Goal: Transaction & Acquisition: Purchase product/service

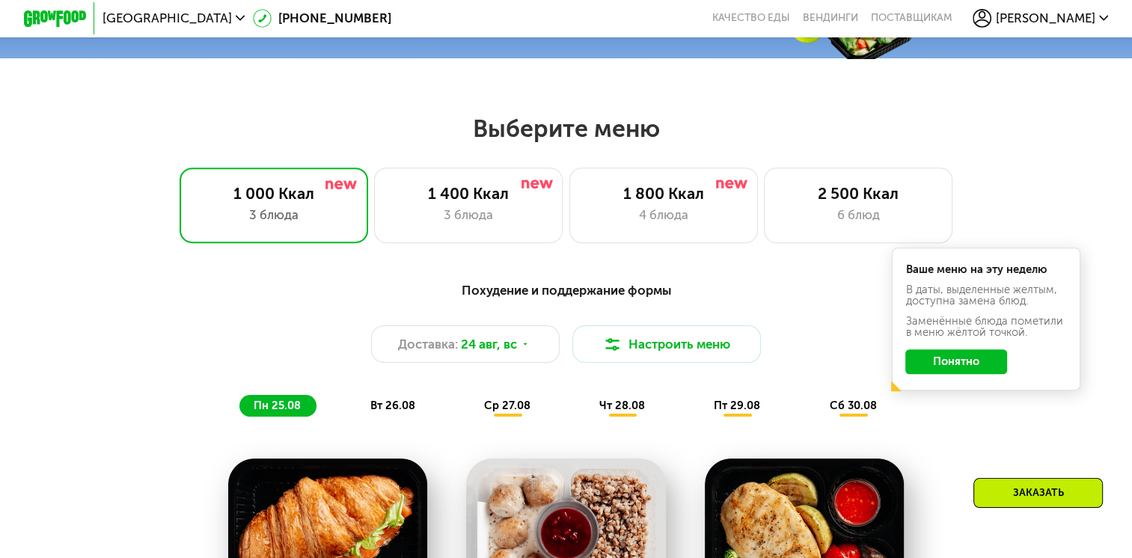
scroll to position [524, 0]
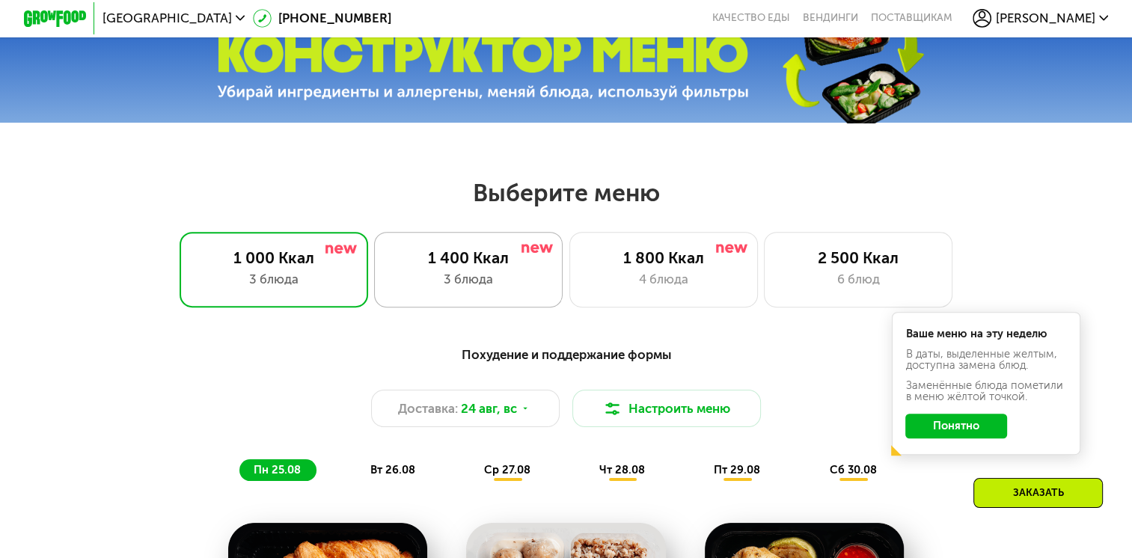
click at [474, 266] on div "1 400 Ккал" at bounding box center [469, 257] width 156 height 19
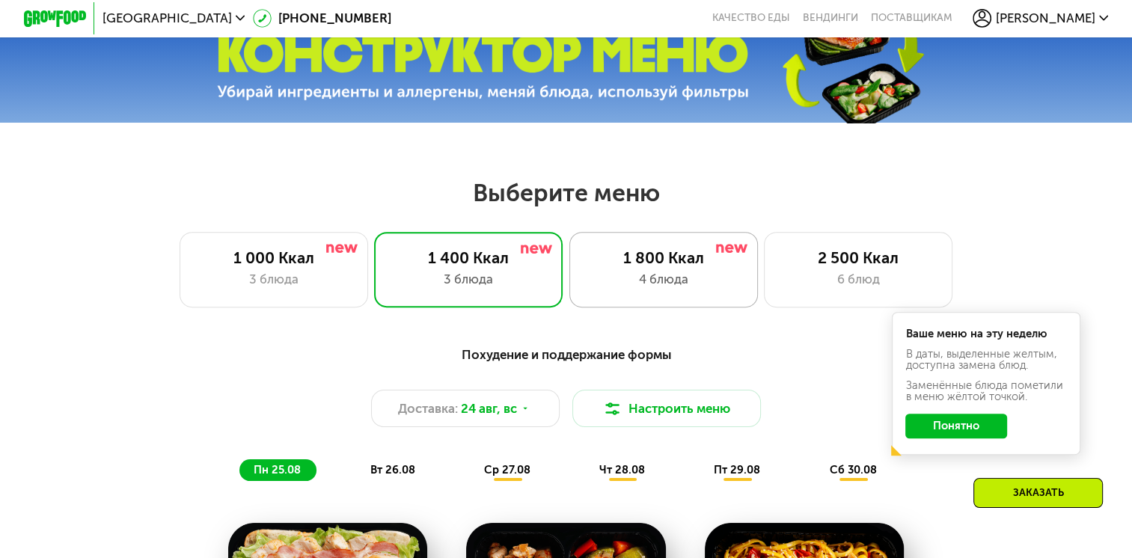
scroll to position [599, 0]
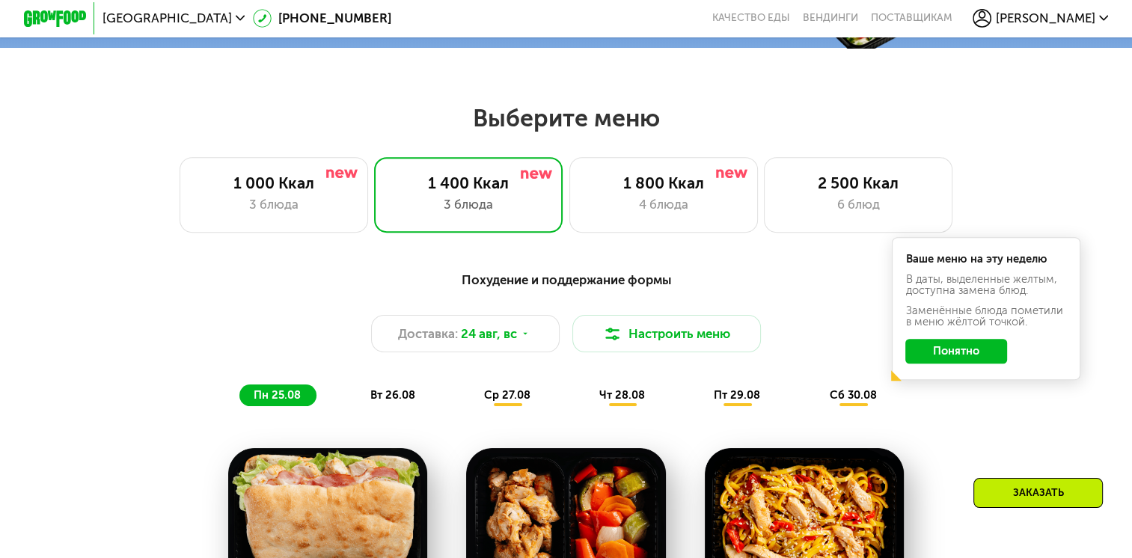
click at [587, 126] on h2 "Выберите меню" at bounding box center [566, 118] width 1032 height 30
click at [507, 120] on h2 "Выберите меню" at bounding box center [566, 118] width 1032 height 30
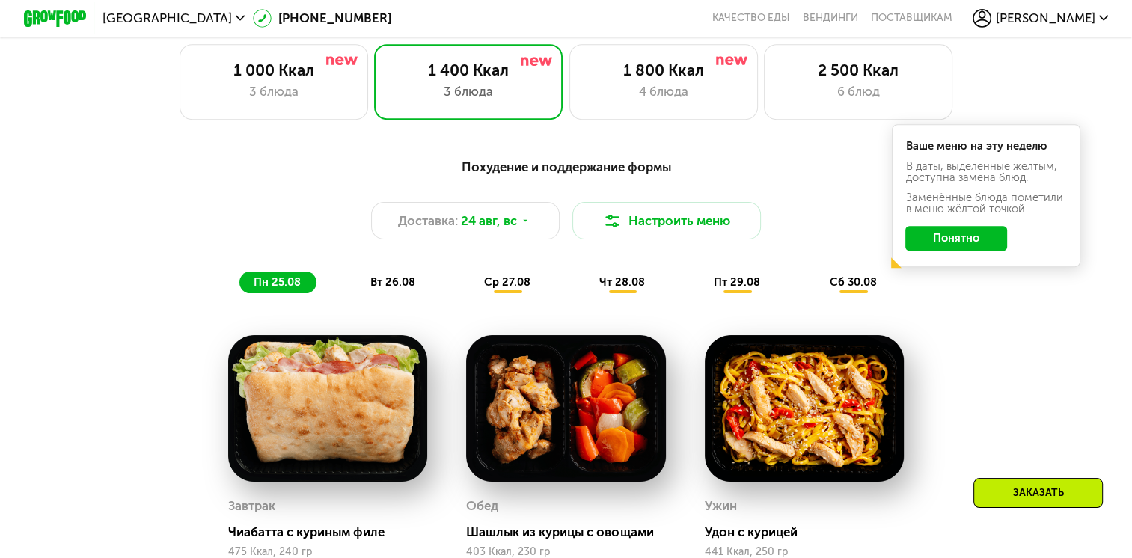
scroll to position [524, 0]
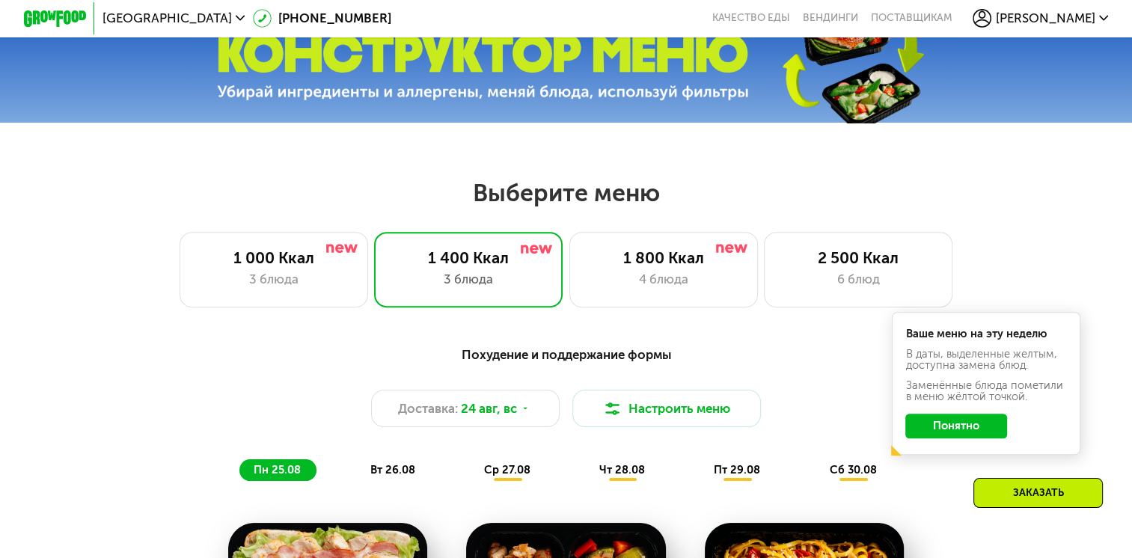
click at [577, 202] on h2 "Выберите меню" at bounding box center [566, 193] width 1032 height 30
drag, startPoint x: 577, startPoint y: 202, endPoint x: 581, endPoint y: 209, distance: 7.7
click at [581, 208] on h2 "Выберите меню" at bounding box center [566, 193] width 1032 height 30
click at [597, 204] on h2 "Выберите меню" at bounding box center [566, 193] width 1032 height 30
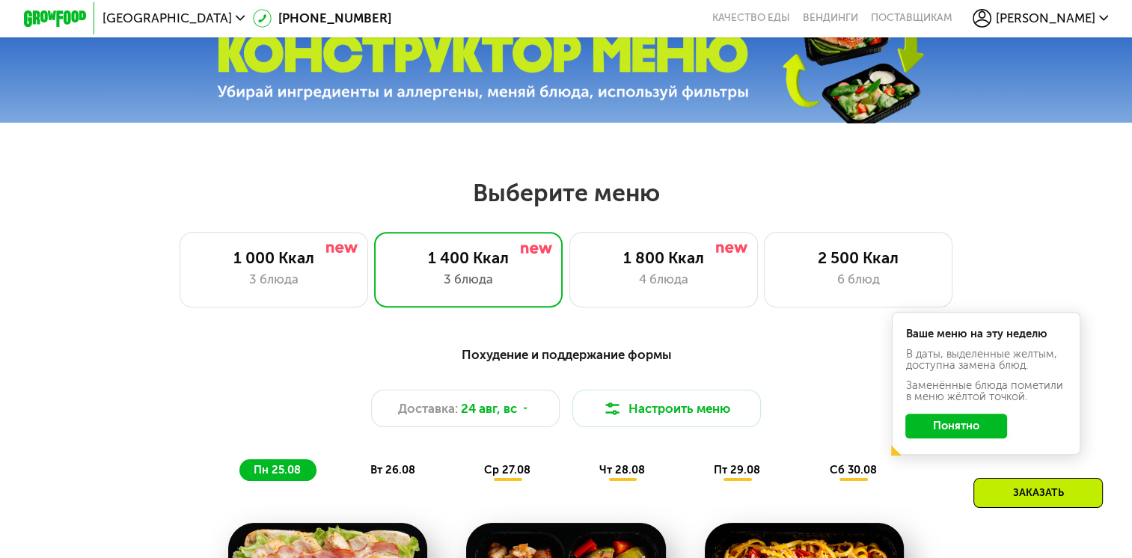
click at [590, 192] on h2 "Выберите меню" at bounding box center [566, 193] width 1032 height 30
click at [564, 206] on h2 "Выберите меню" at bounding box center [566, 193] width 1032 height 30
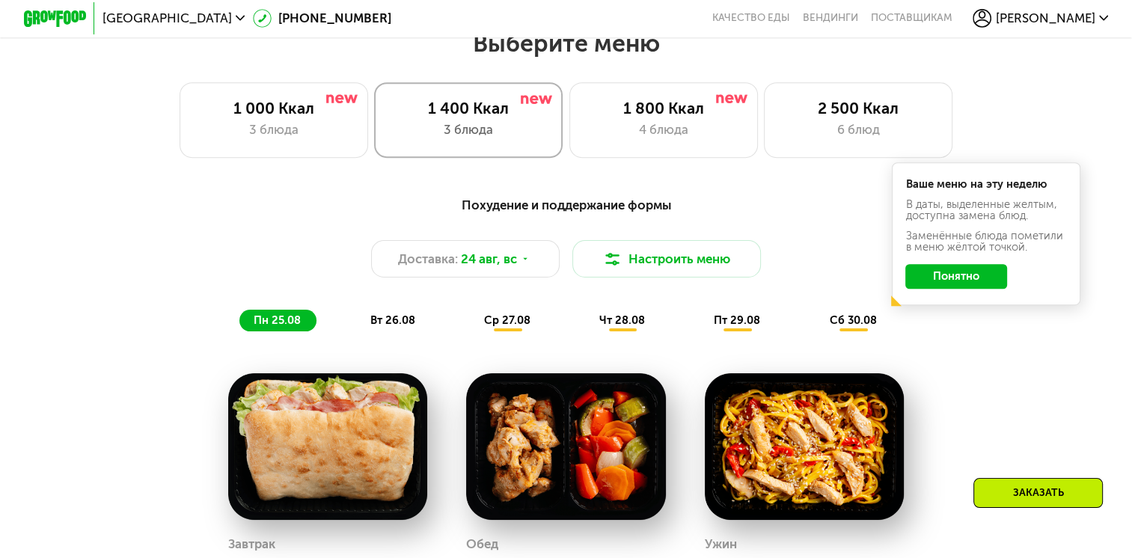
scroll to position [449, 0]
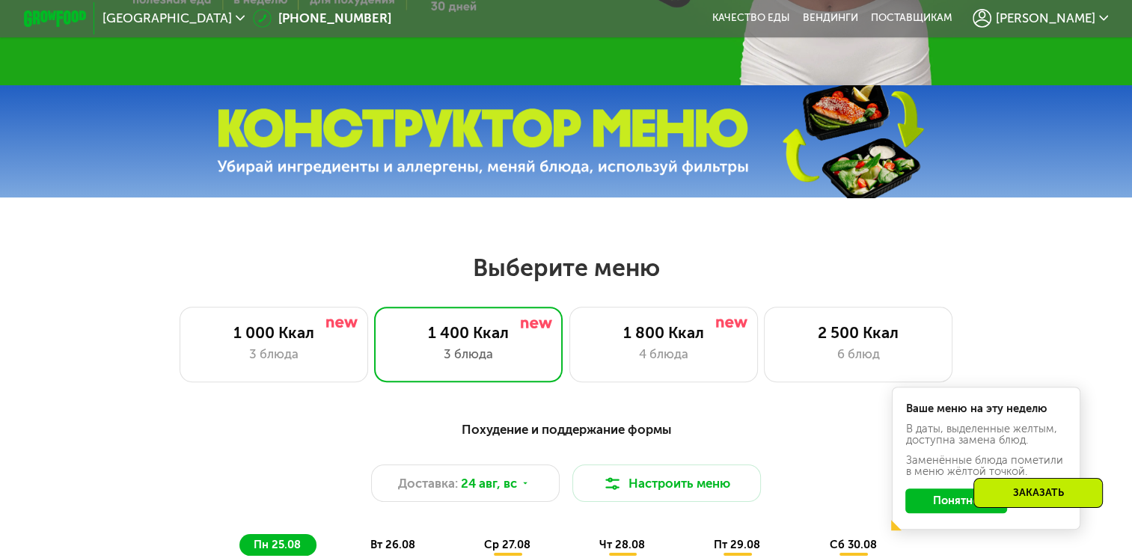
click at [581, 263] on h2 "Выберите меню" at bounding box center [566, 268] width 1032 height 30
drag, startPoint x: 581, startPoint y: 263, endPoint x: 481, endPoint y: 248, distance: 100.6
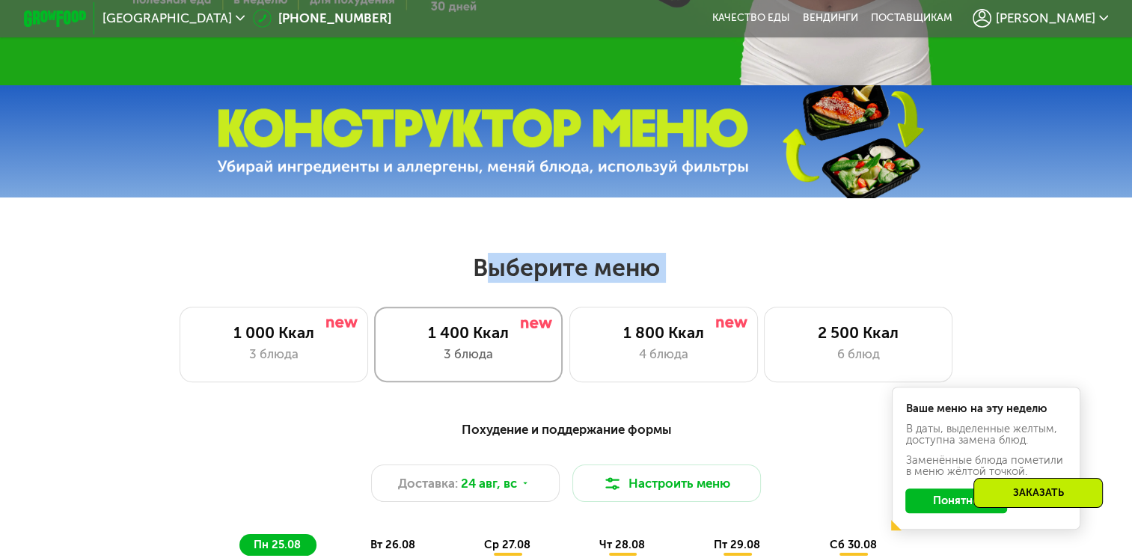
scroll to position [599, 0]
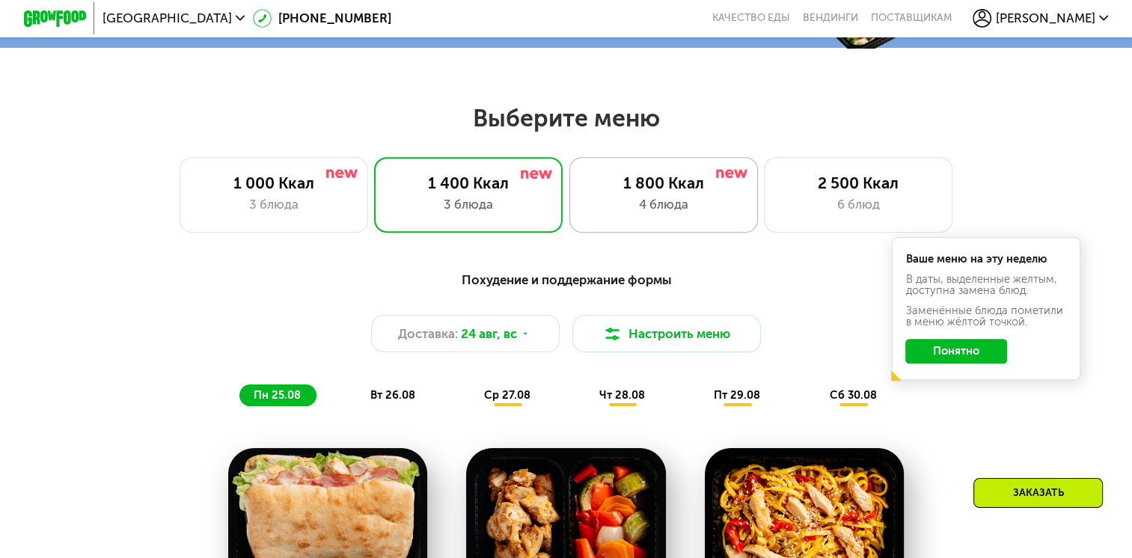
click at [764, 232] on div "1 800 Ккал 4 блюда" at bounding box center [858, 195] width 189 height 76
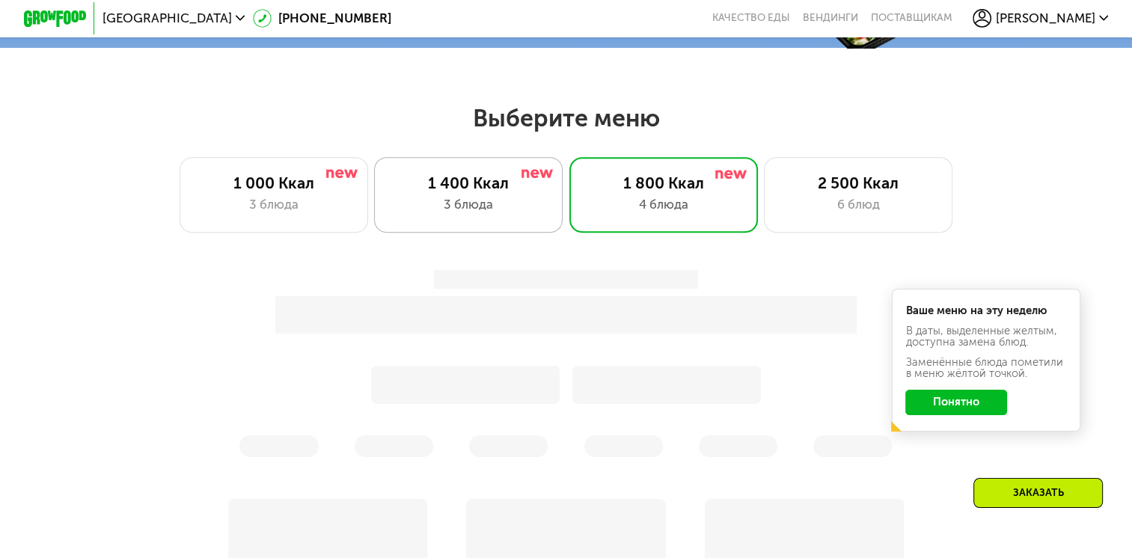
click at [569, 221] on div "1 400 Ккал 3 блюда" at bounding box center [663, 195] width 189 height 76
click at [478, 163] on div "1 400 Ккал 3 блюда" at bounding box center [468, 195] width 189 height 76
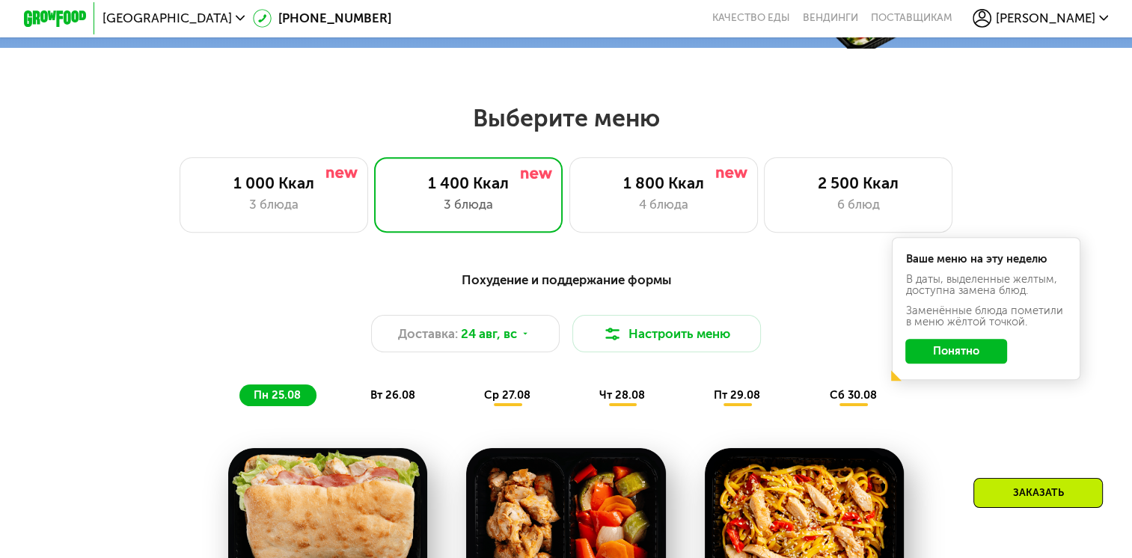
click at [550, 131] on h2 "Выберите меню" at bounding box center [566, 118] width 1032 height 30
drag, startPoint x: 550, startPoint y: 131, endPoint x: 569, endPoint y: 156, distance: 32.0
click at [569, 150] on div "Выберите меню 1 000 Ккал 3 блюда 1 400 Ккал 3 блюда 1 800 Ккал 4 блюда 2 500 Кк…" at bounding box center [566, 167] width 1132 height 129
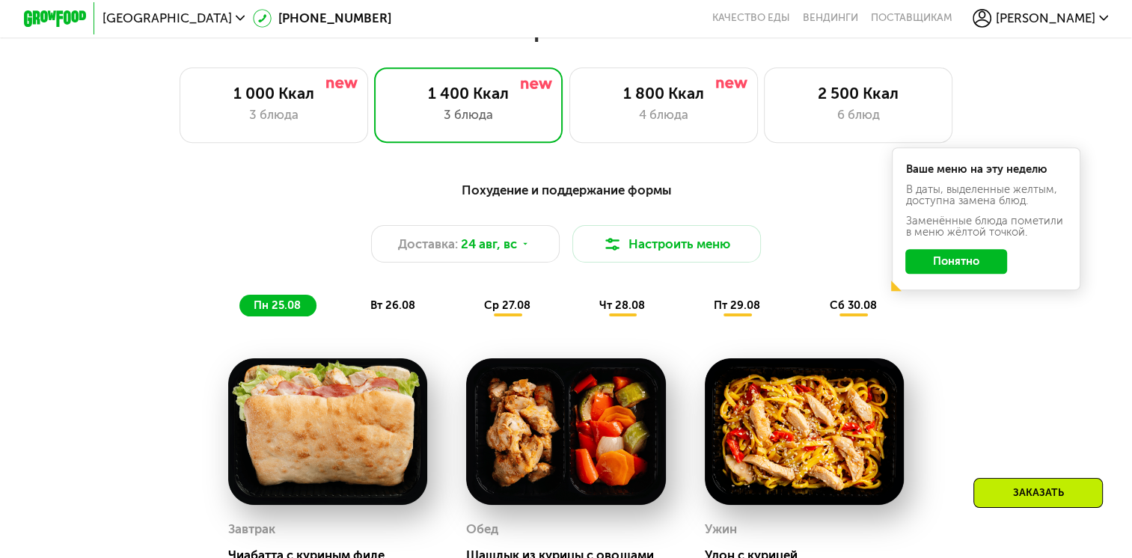
scroll to position [898, 0]
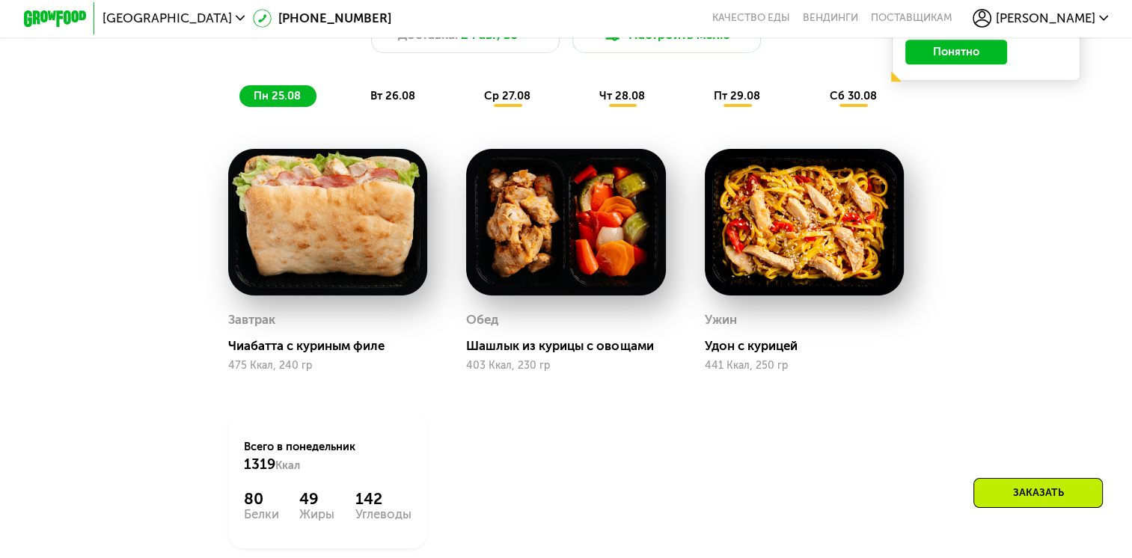
click at [401, 100] on span "вт 26.08" at bounding box center [392, 95] width 45 height 13
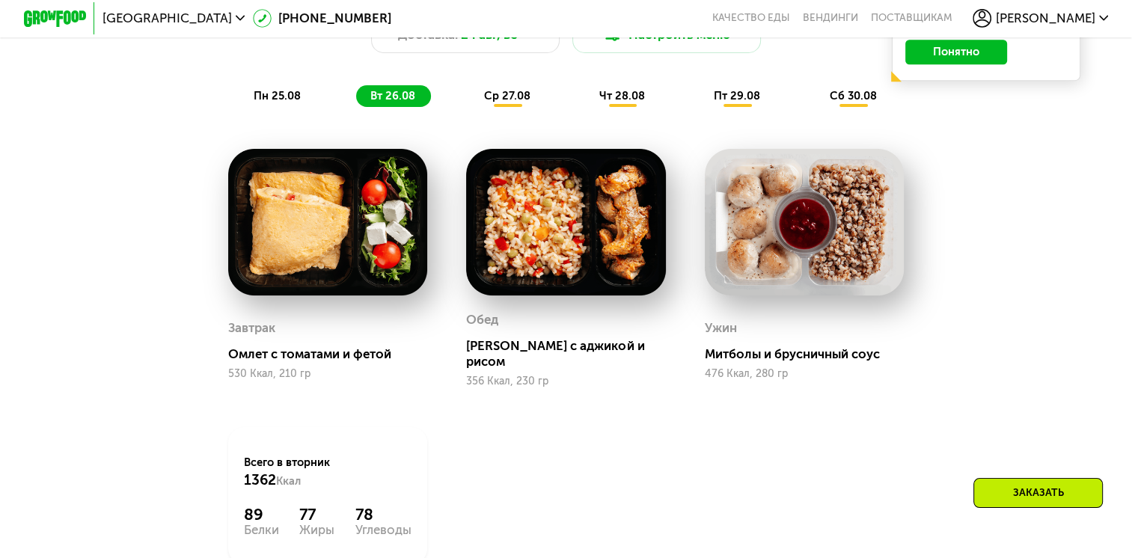
click at [506, 102] on span "ср 27.08" at bounding box center [507, 95] width 46 height 13
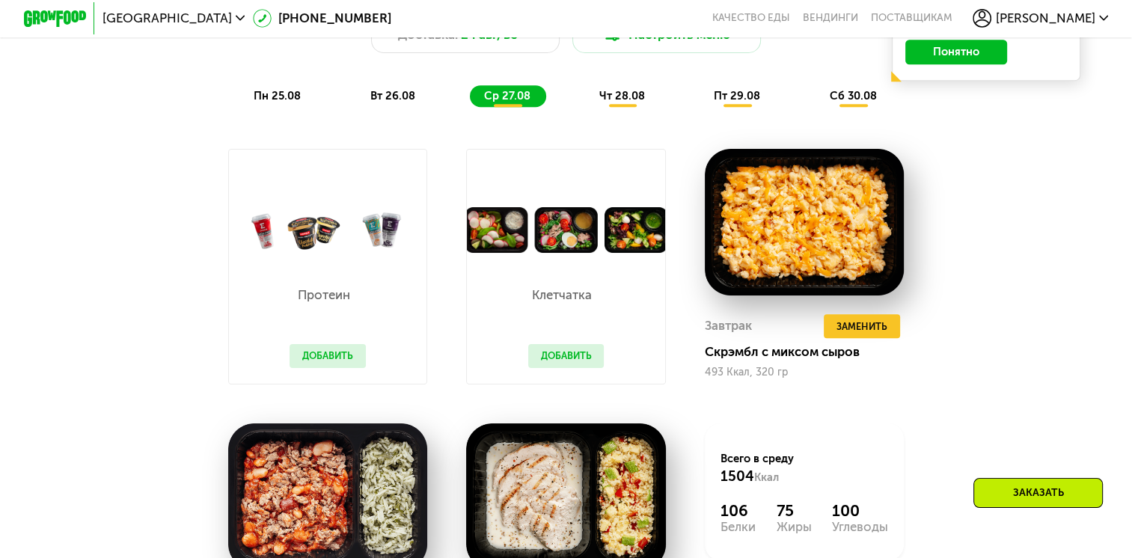
click at [356, 104] on div "пн 25.08" at bounding box center [393, 96] width 75 height 22
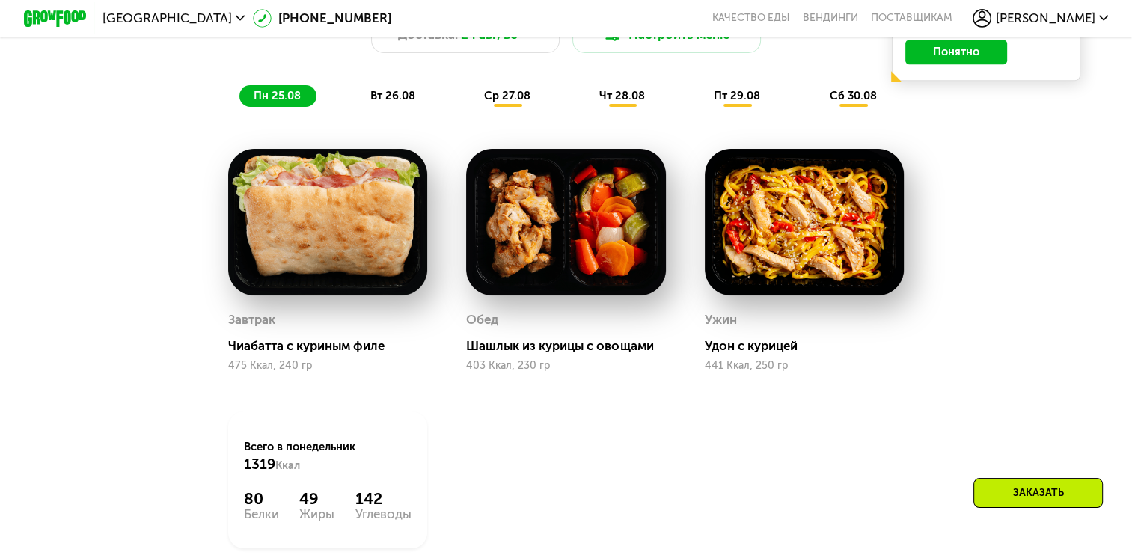
click at [404, 102] on span "вт 26.08" at bounding box center [392, 95] width 45 height 13
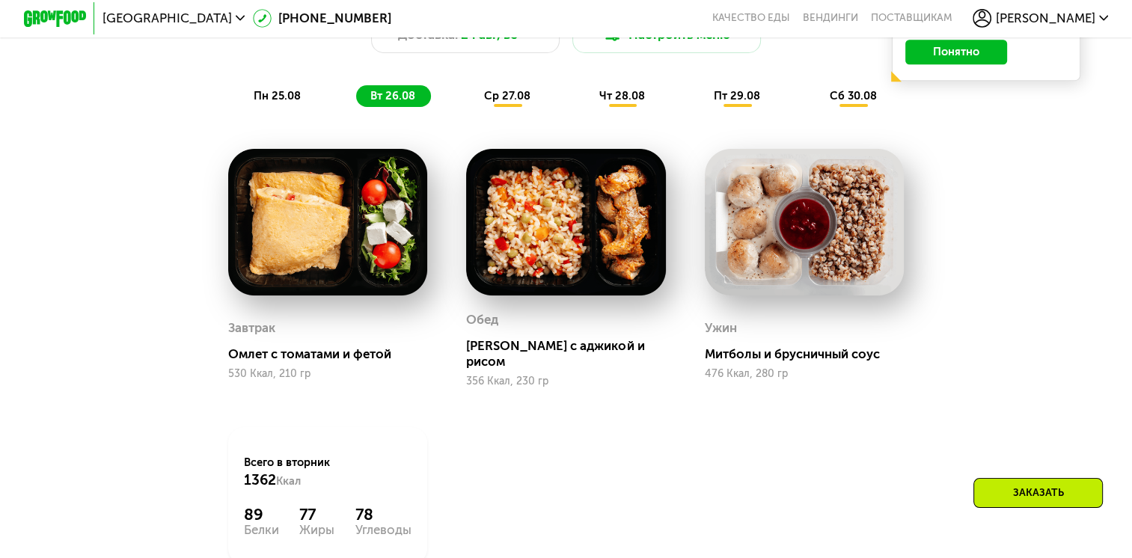
click at [495, 97] on span "ср 27.08" at bounding box center [507, 95] width 46 height 13
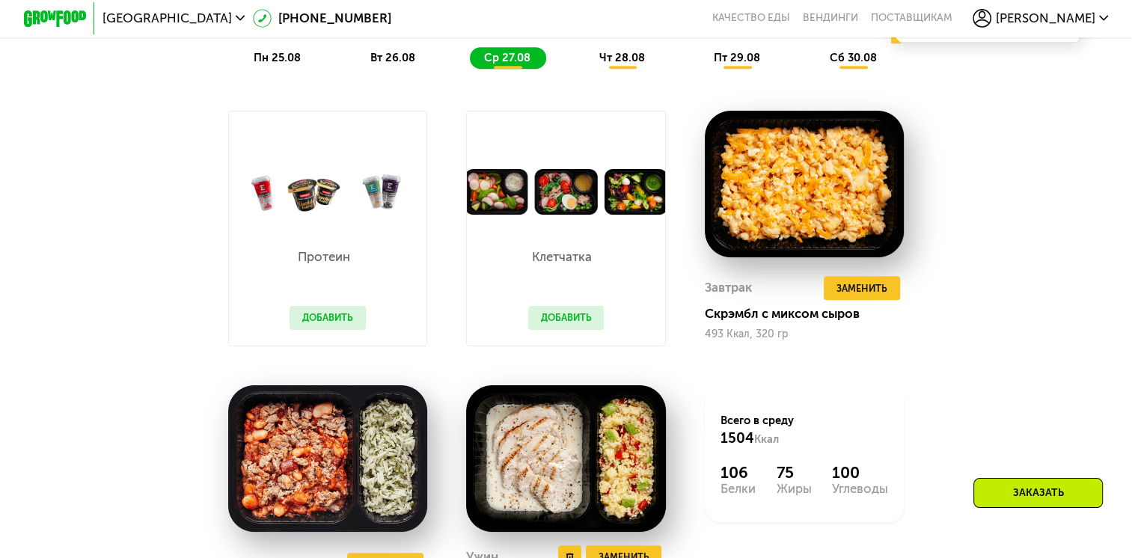
scroll to position [823, 0]
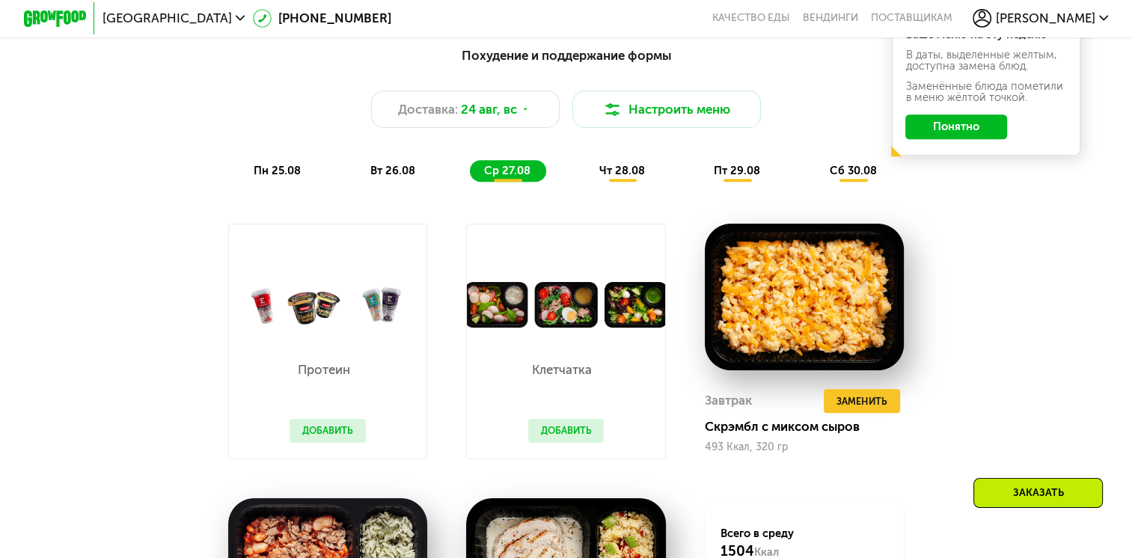
click at [470, 178] on div "вт 26.08" at bounding box center [508, 171] width 76 height 22
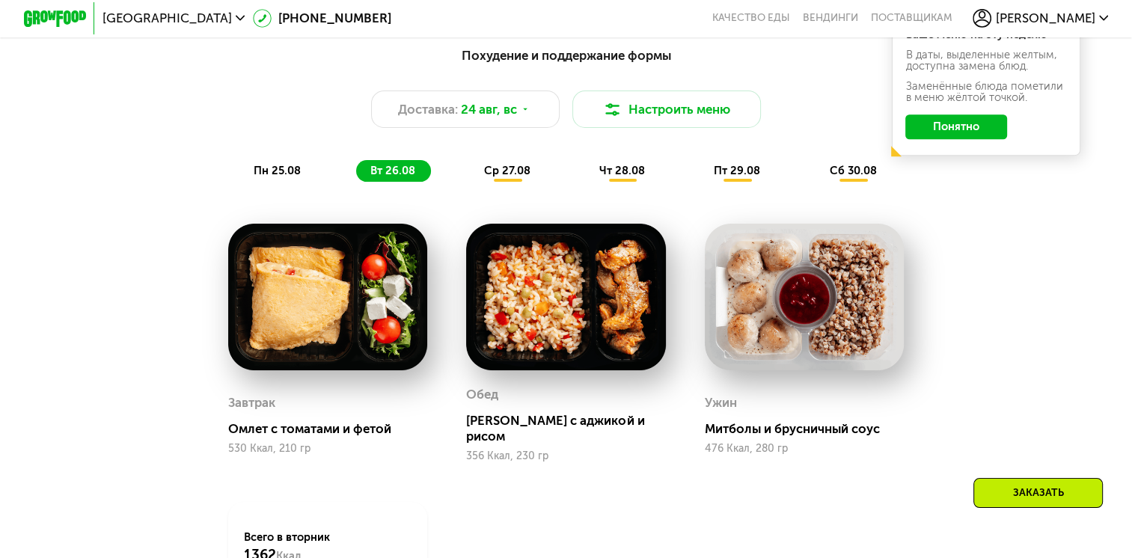
click at [356, 182] on div "пн 25.08" at bounding box center [393, 171] width 75 height 22
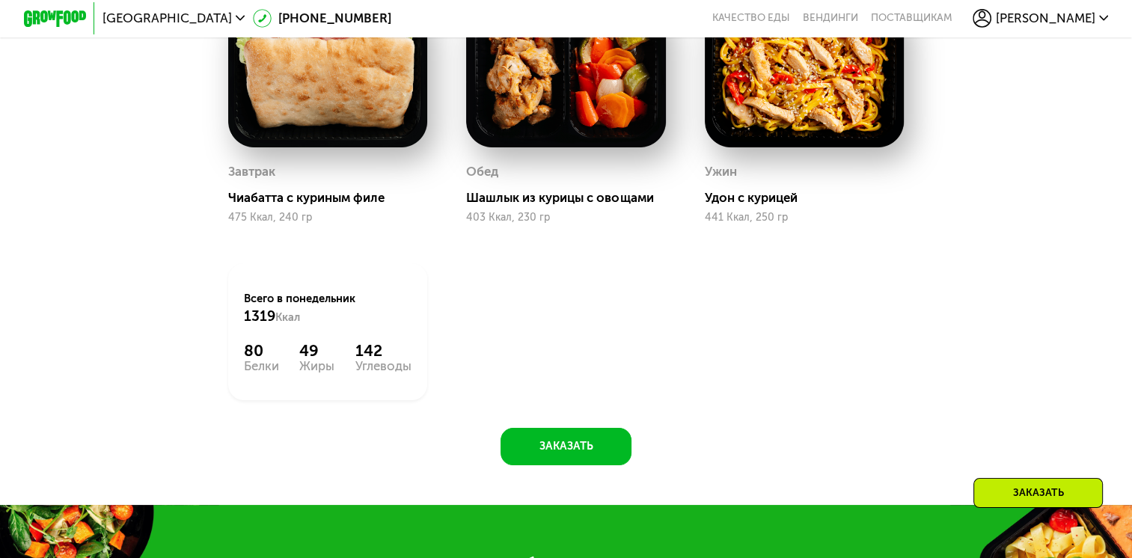
scroll to position [898, 0]
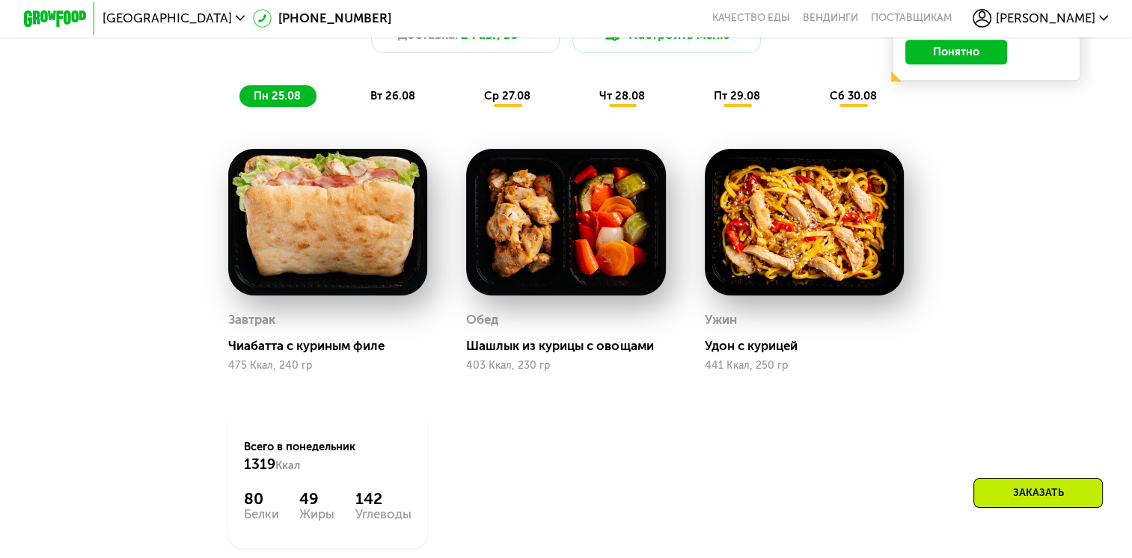
click at [585, 107] on div "ср 27.08" at bounding box center [623, 96] width 76 height 22
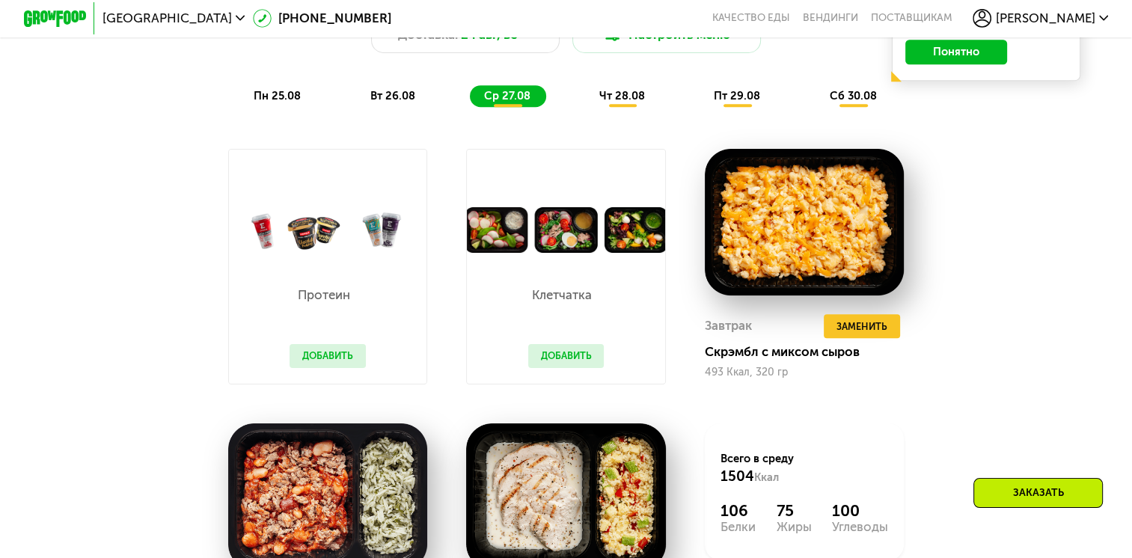
click at [356, 107] on div "пн 25.08" at bounding box center [393, 96] width 75 height 22
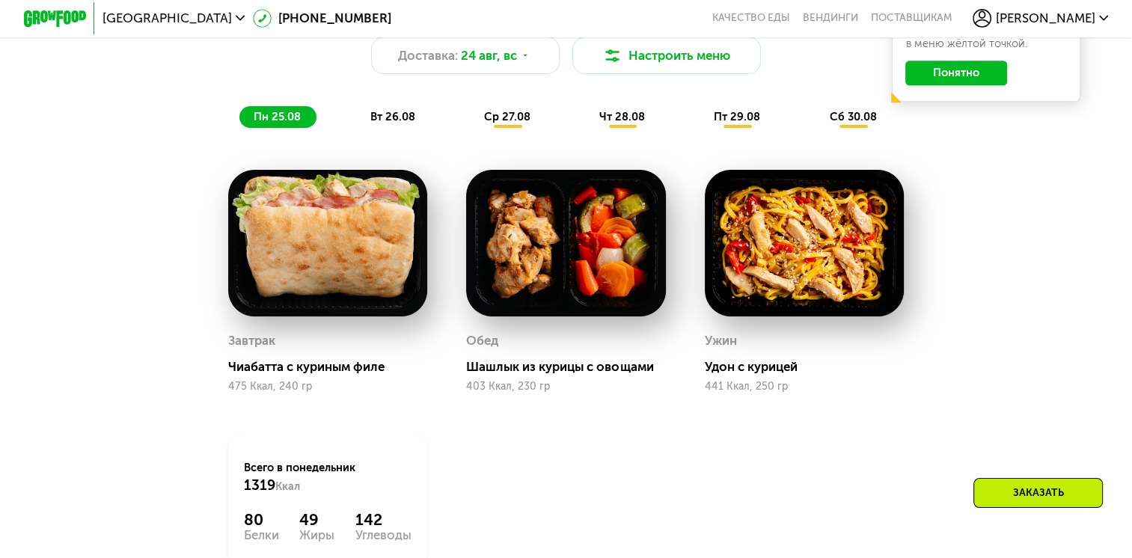
scroll to position [823, 0]
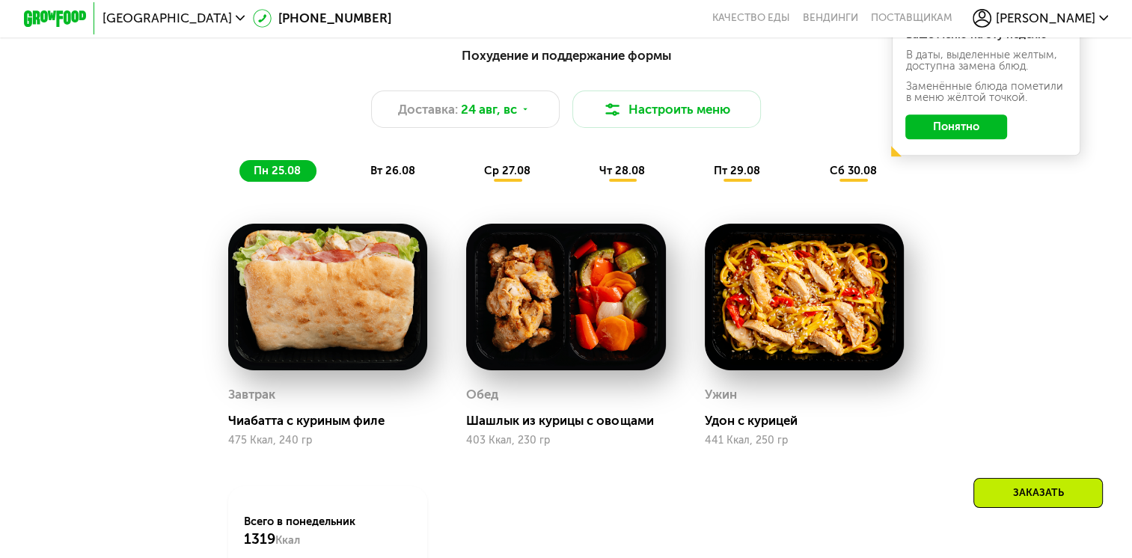
click at [585, 168] on div "ср 27.08" at bounding box center [623, 171] width 76 height 22
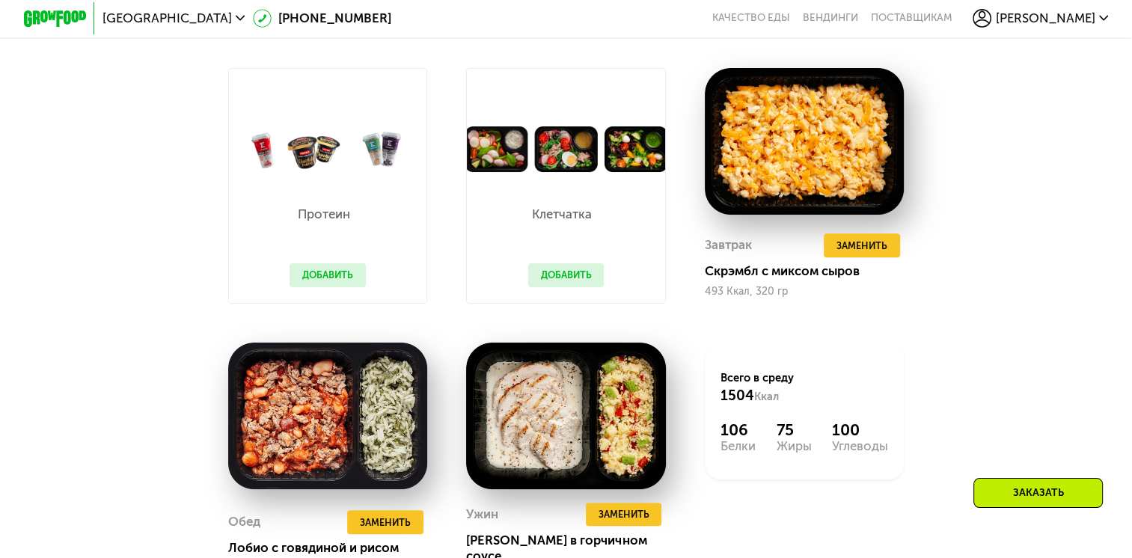
scroll to position [898, 0]
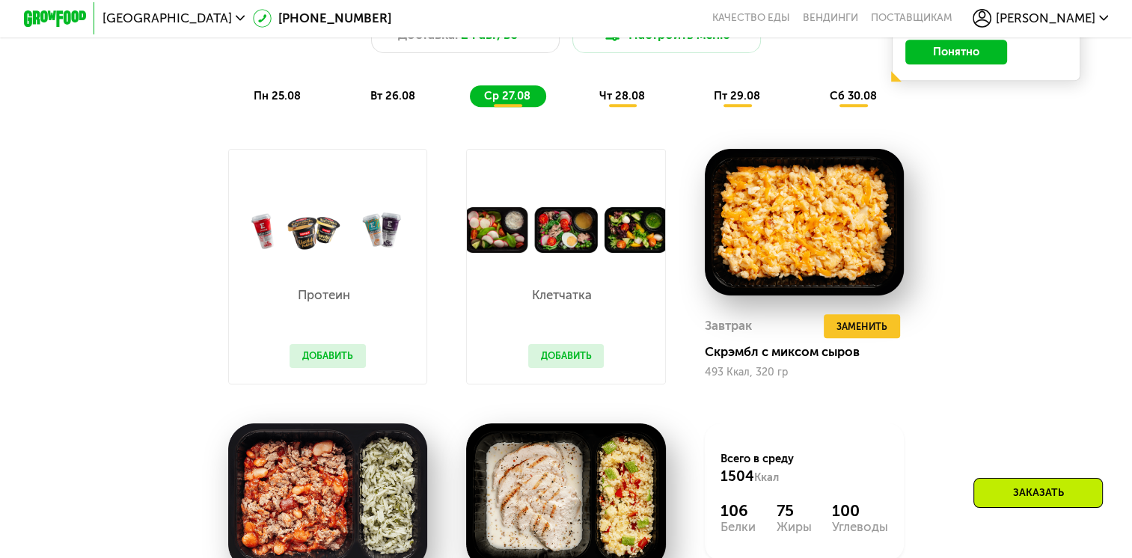
click at [272, 102] on span "пн 25.08" at bounding box center [277, 95] width 47 height 13
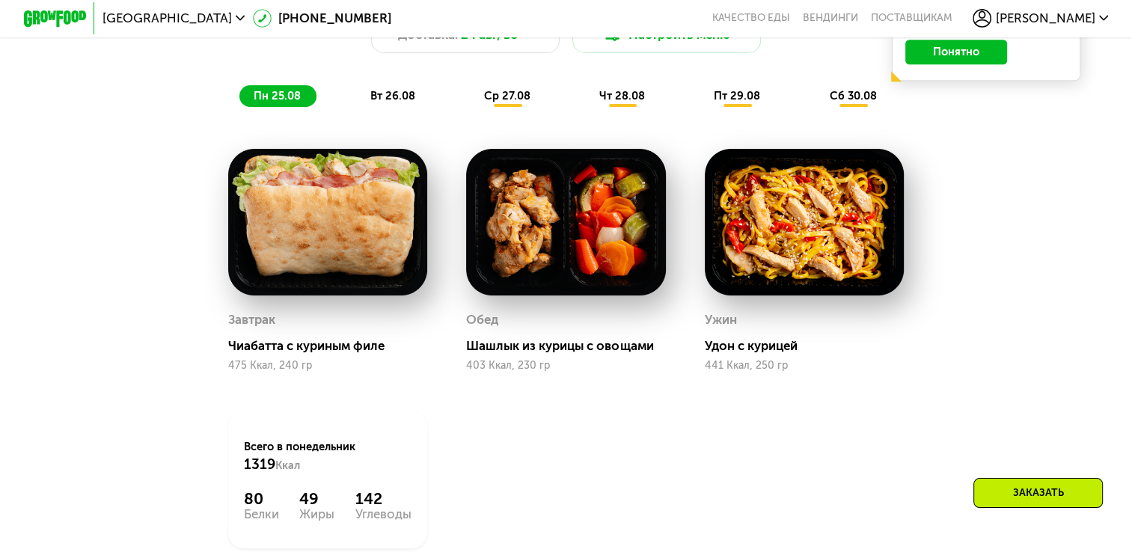
click at [509, 115] on div "Похудение и поддержание формы Доставка: [DATE] Настроить меню пн 25.08 вт 26.08…" at bounding box center [565, 39] width 949 height 155
click at [505, 102] on span "ср 27.08" at bounding box center [507, 95] width 46 height 13
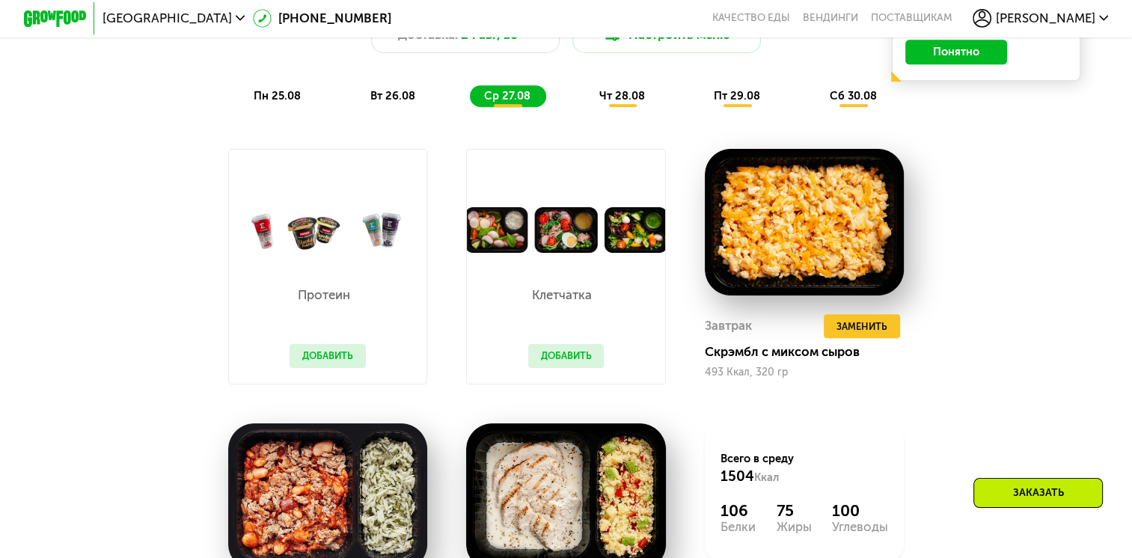
drag, startPoint x: 503, startPoint y: 109, endPoint x: 533, endPoint y: 113, distance: 30.2
click at [503, 102] on span "ср 27.08" at bounding box center [507, 95] width 46 height 13
click at [619, 102] on span "чт 28.08" at bounding box center [622, 95] width 46 height 13
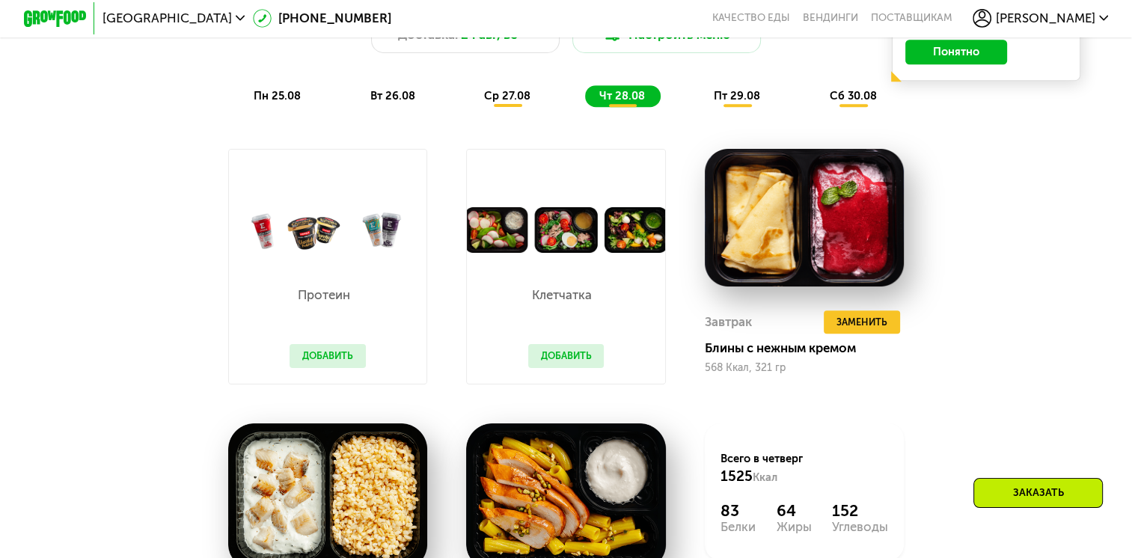
drag, startPoint x: 503, startPoint y: 104, endPoint x: 510, endPoint y: 112, distance: 11.1
click at [503, 102] on span "ср 27.08" at bounding box center [507, 95] width 46 height 13
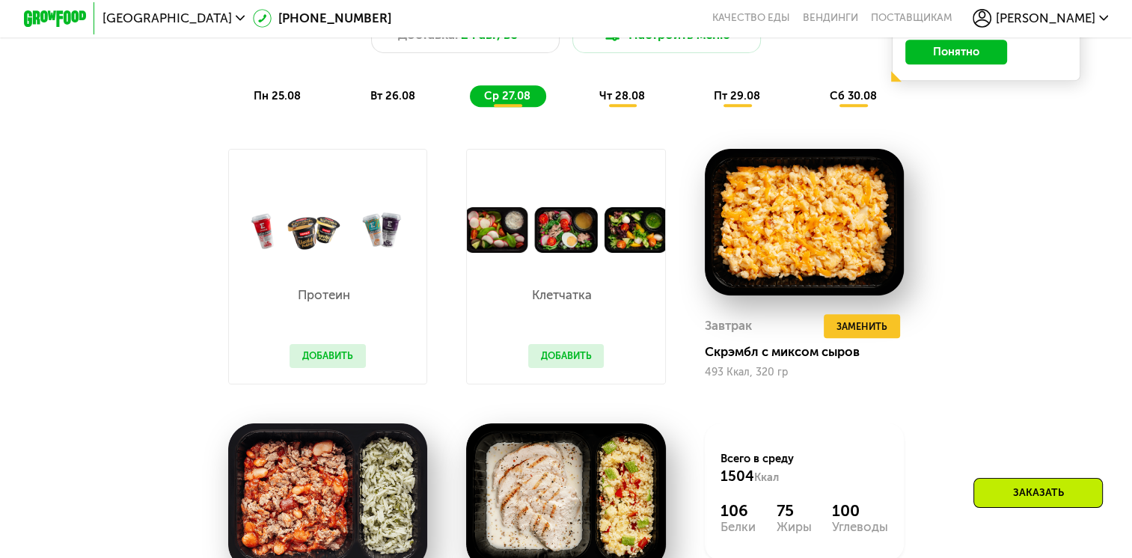
click at [630, 91] on div "Похудение и поддержание формы Доставка: [DATE] Настроить меню пн 25.08 вт 26.08…" at bounding box center [565, 39] width 931 height 136
click at [610, 102] on span "чт 28.08" at bounding box center [622, 95] width 46 height 13
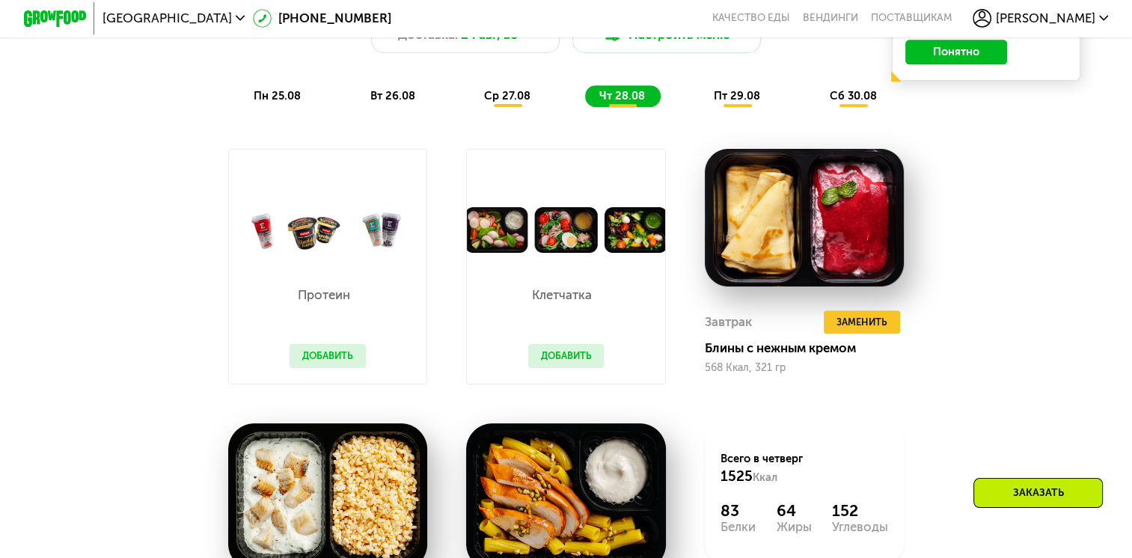
click at [522, 102] on span "ср 27.08" at bounding box center [507, 95] width 46 height 13
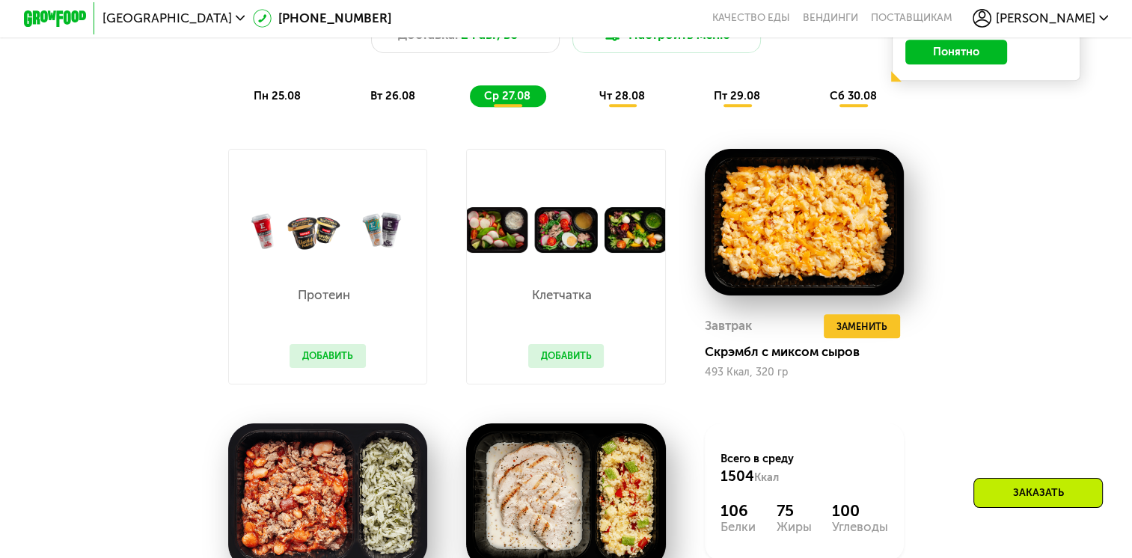
click at [700, 107] on div "чт 28.08" at bounding box center [738, 96] width 76 height 22
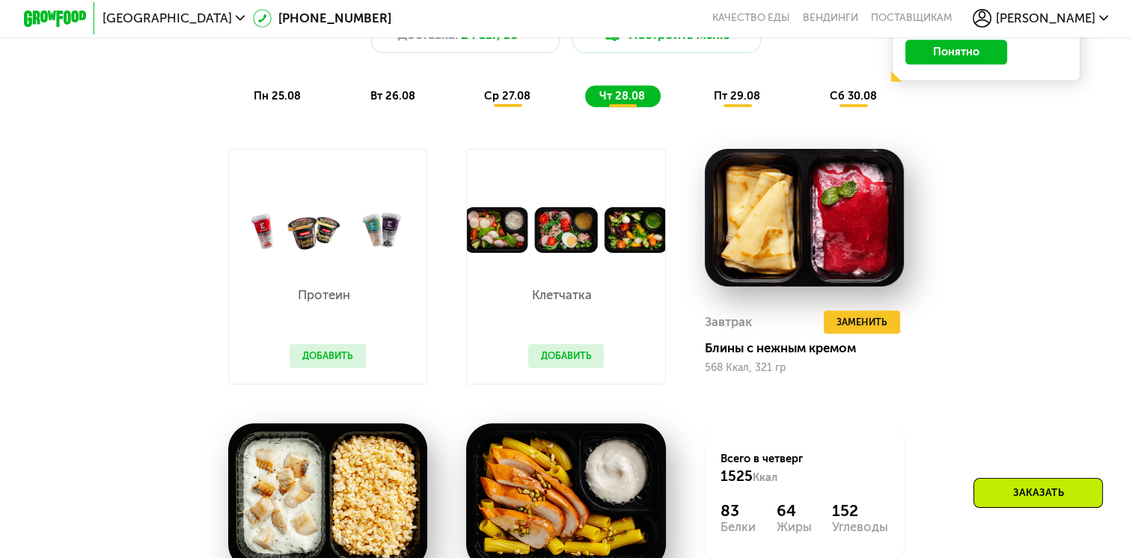
click at [491, 102] on span "ср 27.08" at bounding box center [507, 95] width 46 height 13
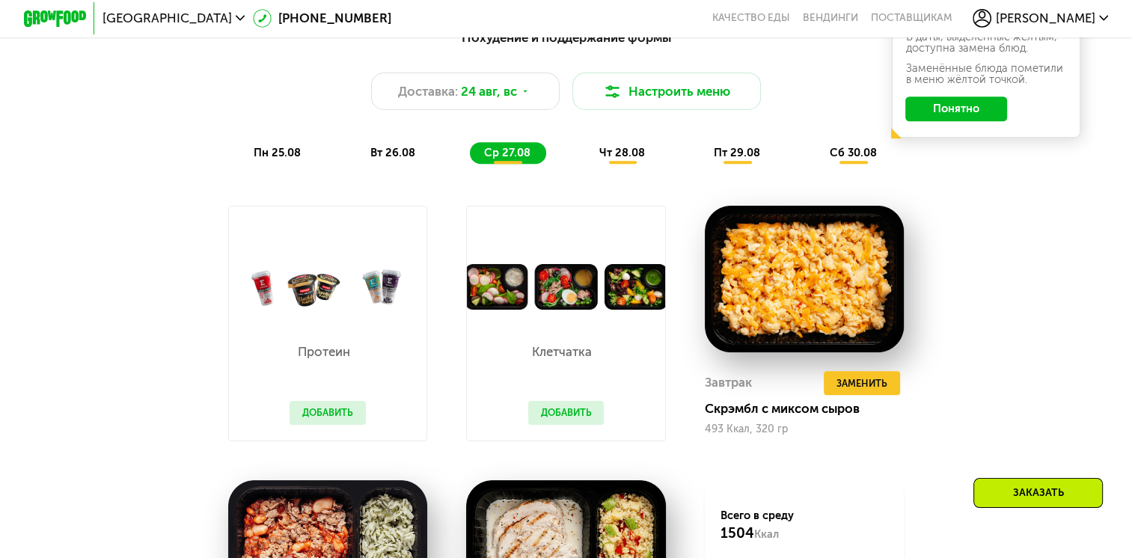
scroll to position [748, 0]
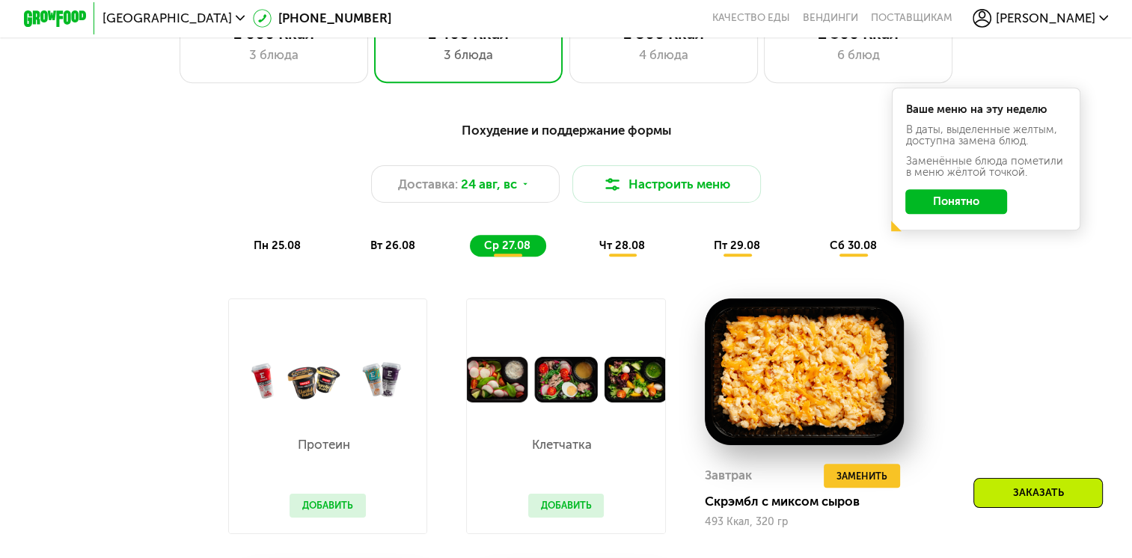
click at [269, 249] on span "пн 25.08" at bounding box center [277, 245] width 47 height 13
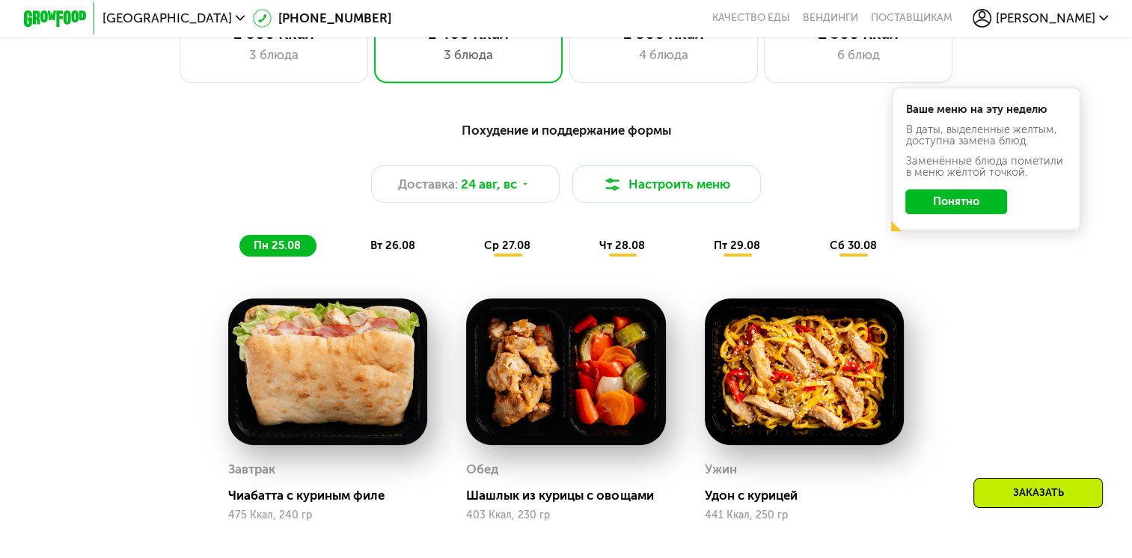
click at [470, 257] on div "вт 26.08" at bounding box center [508, 246] width 76 height 22
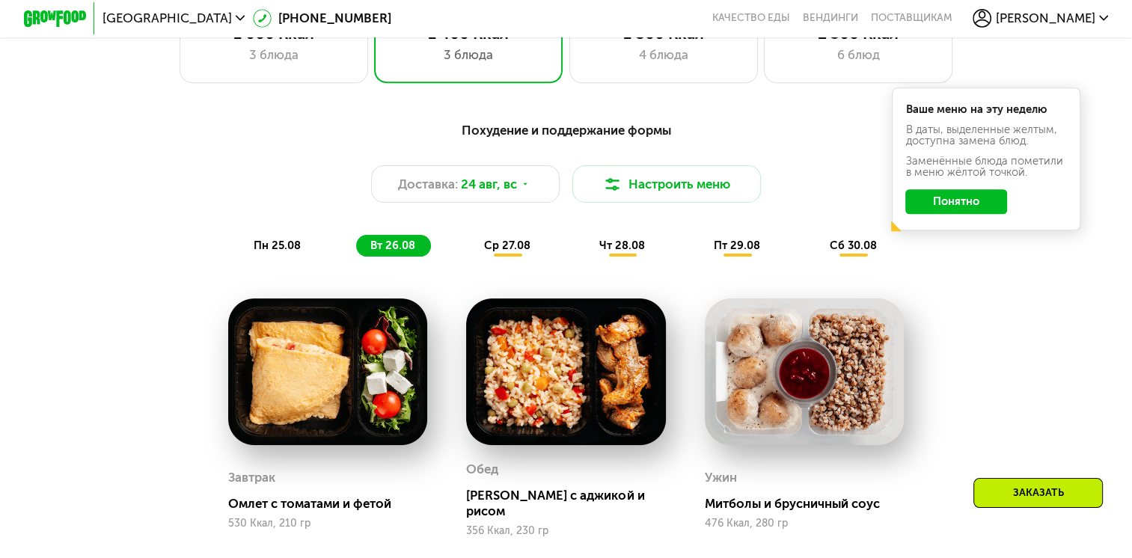
click at [296, 252] on span "пн 25.08" at bounding box center [277, 245] width 47 height 13
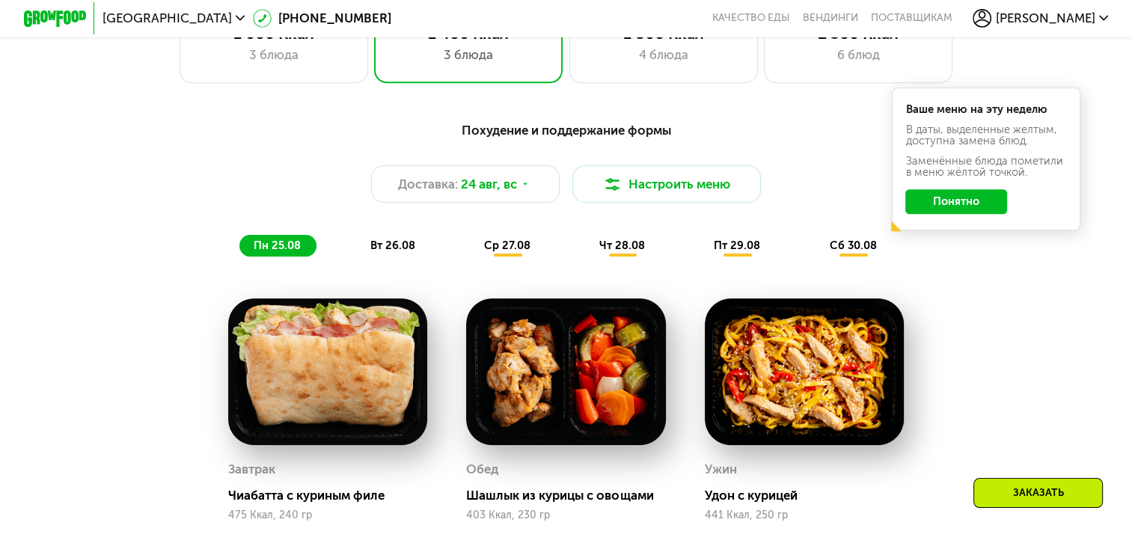
click at [470, 245] on div "вт 26.08" at bounding box center [508, 246] width 76 height 22
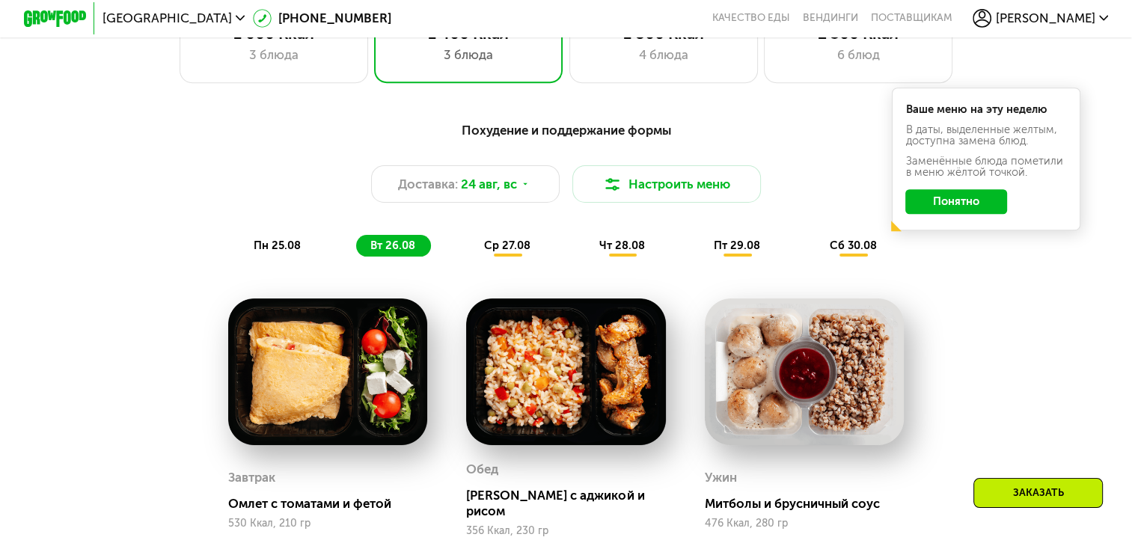
click at [512, 235] on div "Похудение и поддержание формы Доставка: [DATE] Настроить меню пн 25.08 вт 26.08…" at bounding box center [565, 188] width 931 height 136
click at [500, 252] on span "ср 27.08" at bounding box center [507, 245] width 46 height 13
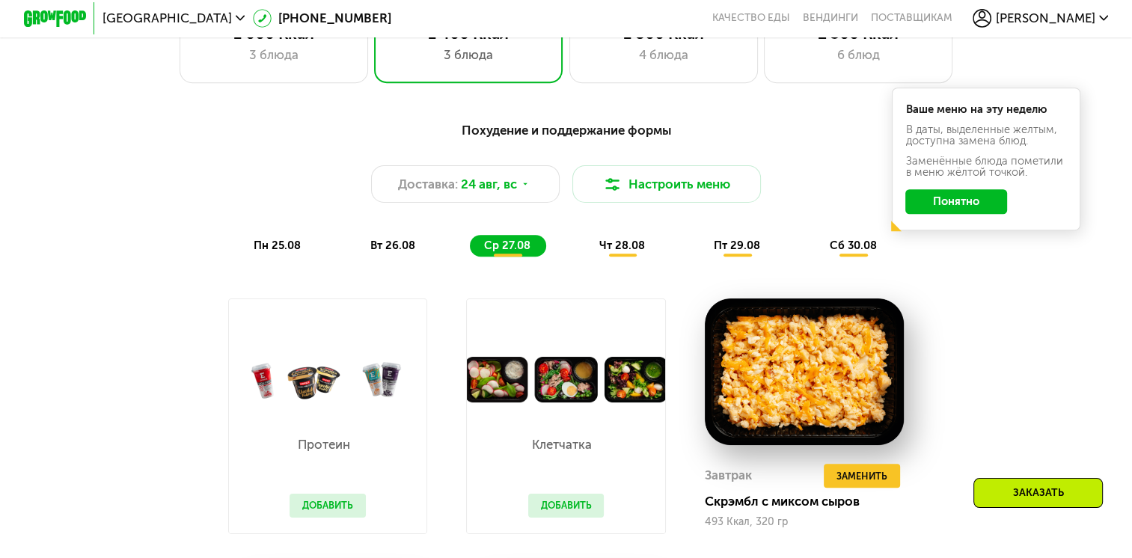
click at [470, 252] on div "вт 26.08" at bounding box center [508, 246] width 76 height 22
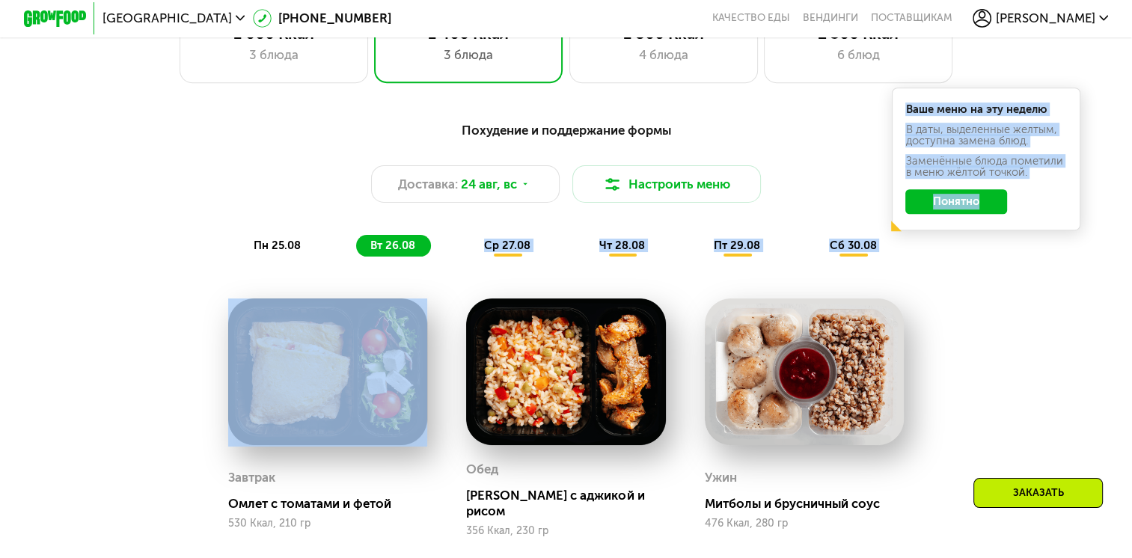
click at [403, 308] on div "Похудение и поддержание формы Доставка: [DATE] Настроить меню пн 25.08 вт 26.08…" at bounding box center [566, 444] width 968 height 667
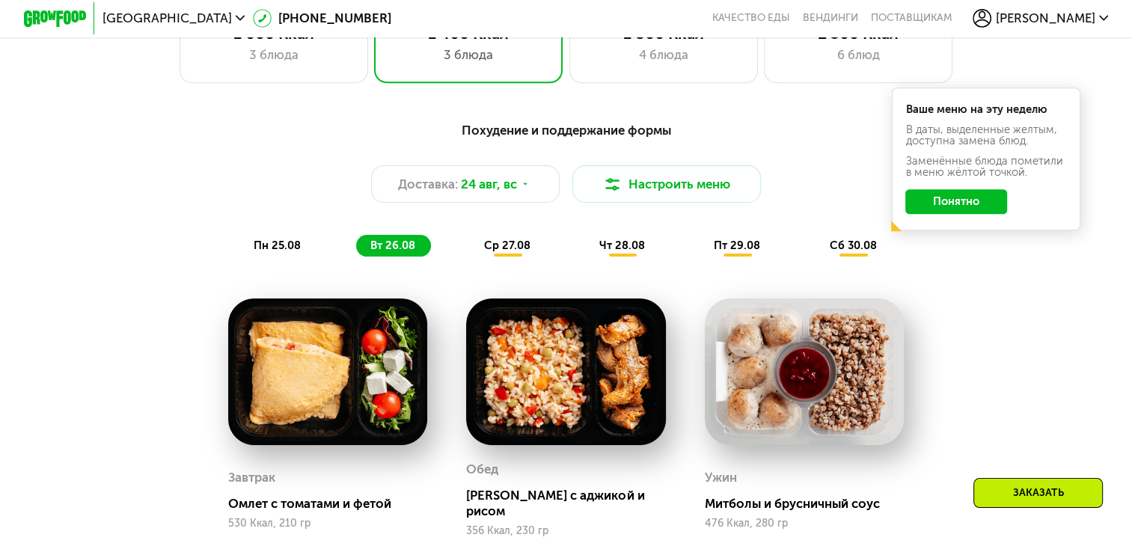
drag, startPoint x: 403, startPoint y: 308, endPoint x: 661, endPoint y: 281, distance: 259.5
click at [661, 281] on div "Похудение и поддержание формы Доставка: [DATE] Настроить меню пн 25.08 вт 26.08…" at bounding box center [566, 444] width 968 height 667
click at [513, 252] on span "ср 27.08" at bounding box center [507, 245] width 46 height 13
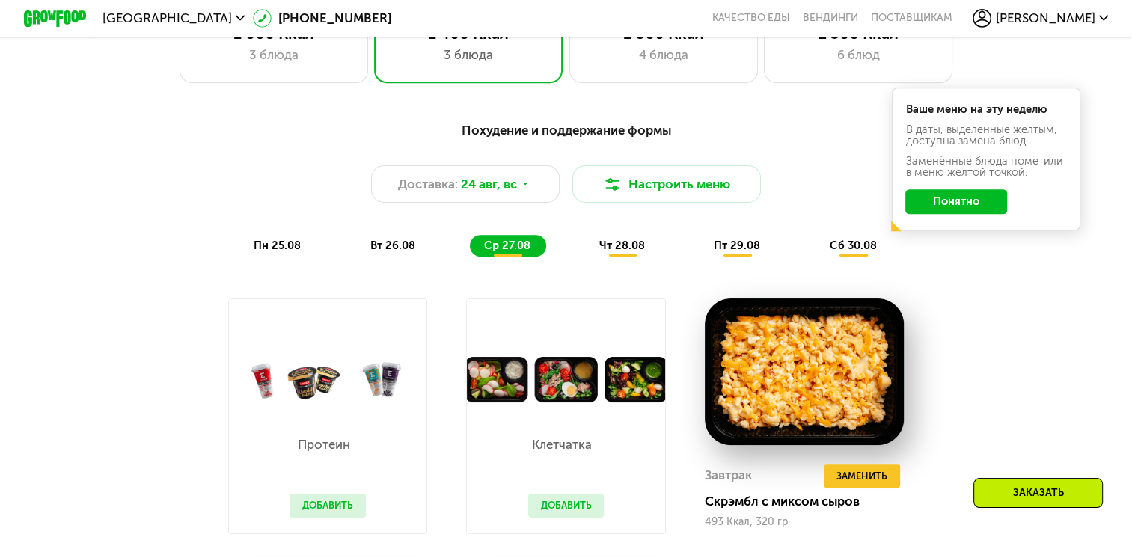
click at [470, 244] on div "вт 26.08" at bounding box center [508, 246] width 76 height 22
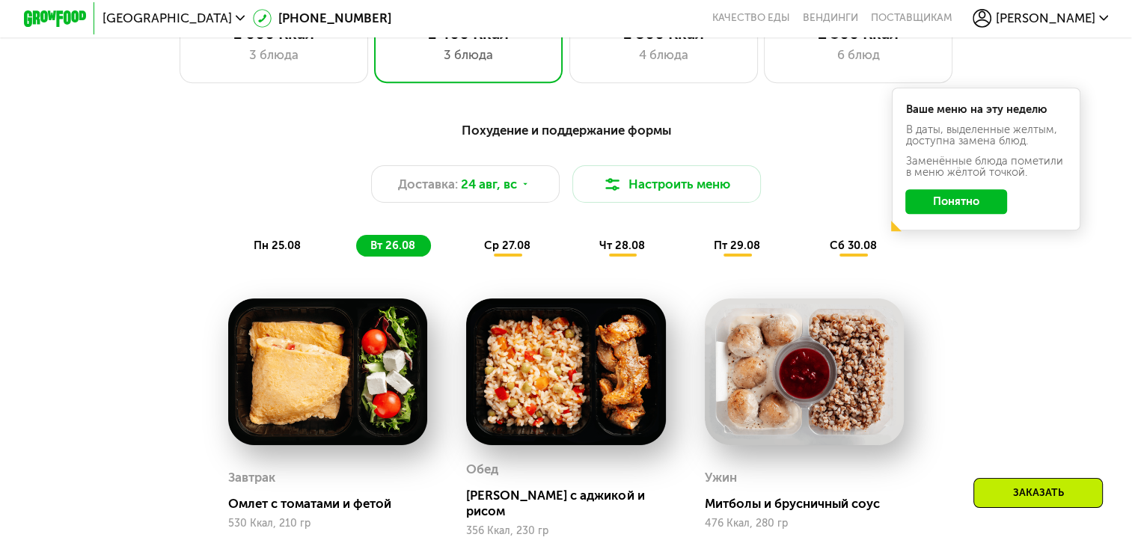
click at [356, 253] on div "пн 25.08" at bounding box center [393, 246] width 75 height 22
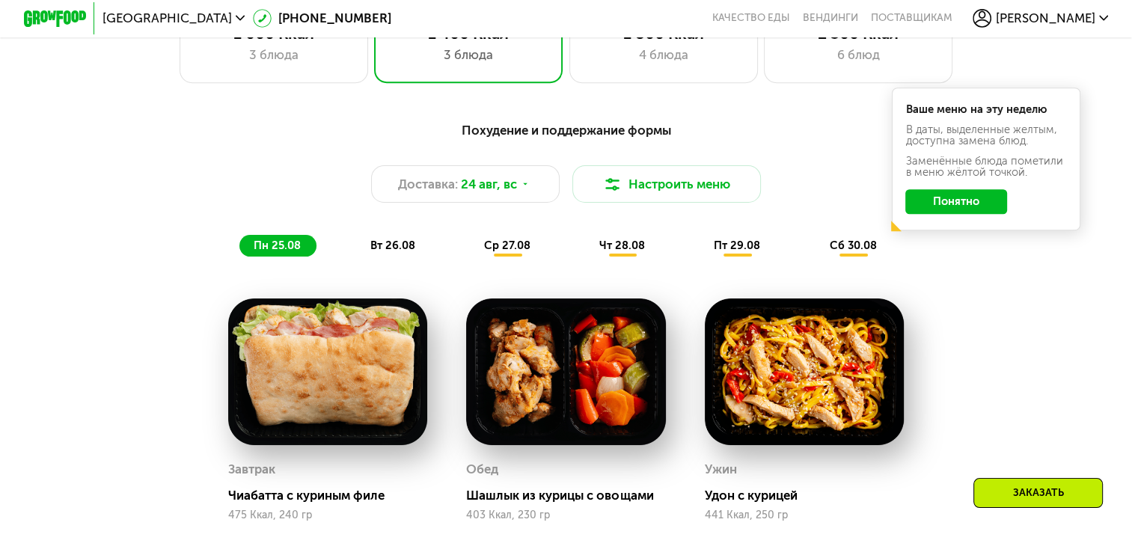
click at [519, 252] on span "ср 27.08" at bounding box center [507, 245] width 46 height 13
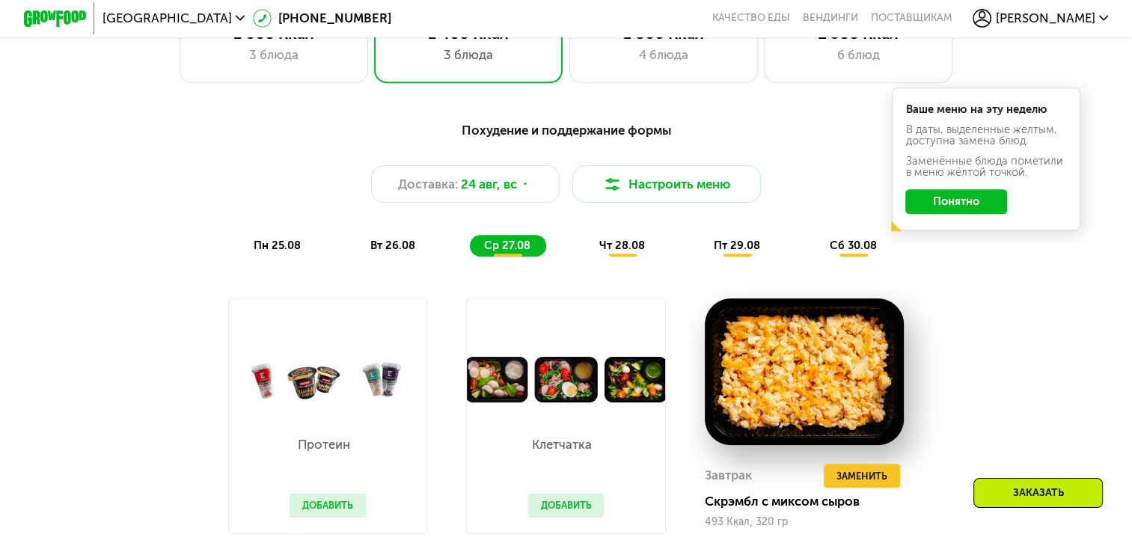
click at [432, 251] on div "пн 25.08 вт 26.08 ср 27.08 чт 28.08 пт 29.08 сб 30.08" at bounding box center [565, 246] width 652 height 22
click at [470, 253] on div "вт 26.08" at bounding box center [508, 246] width 76 height 22
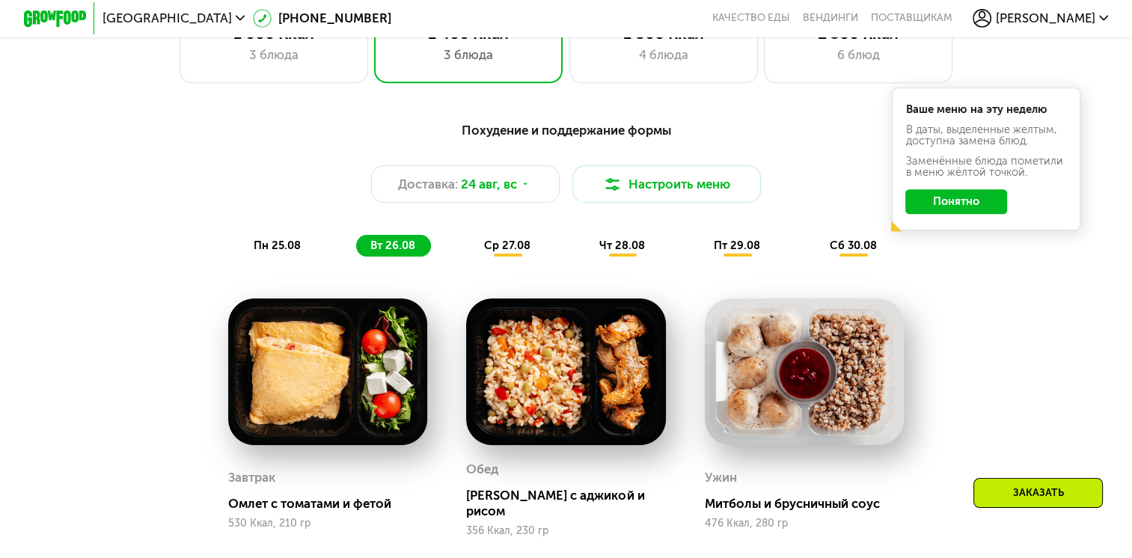
click at [281, 252] on span "пн 25.08" at bounding box center [277, 245] width 47 height 13
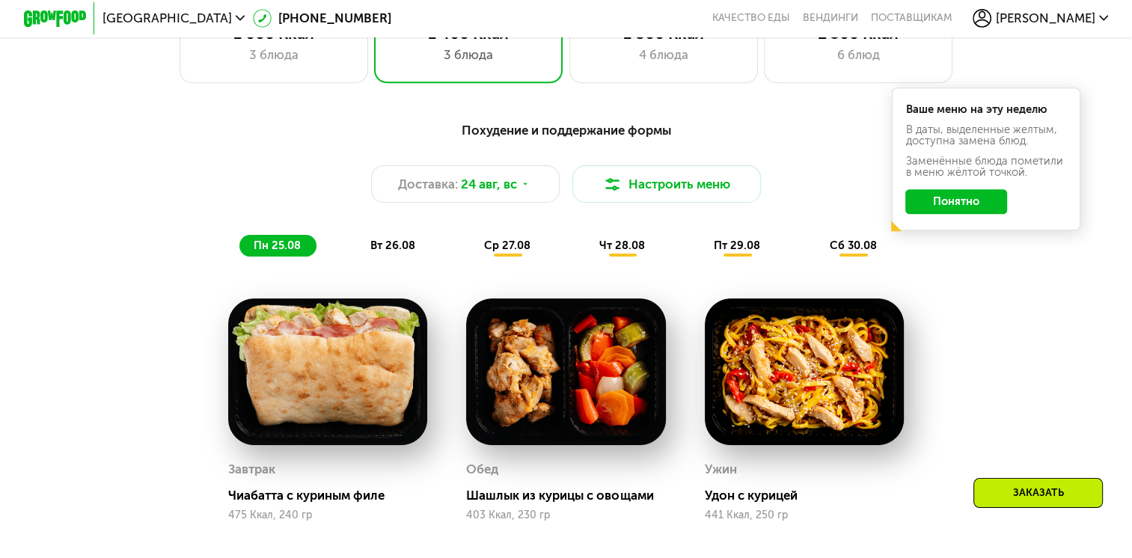
click at [470, 257] on div "вт 26.08" at bounding box center [508, 246] width 76 height 22
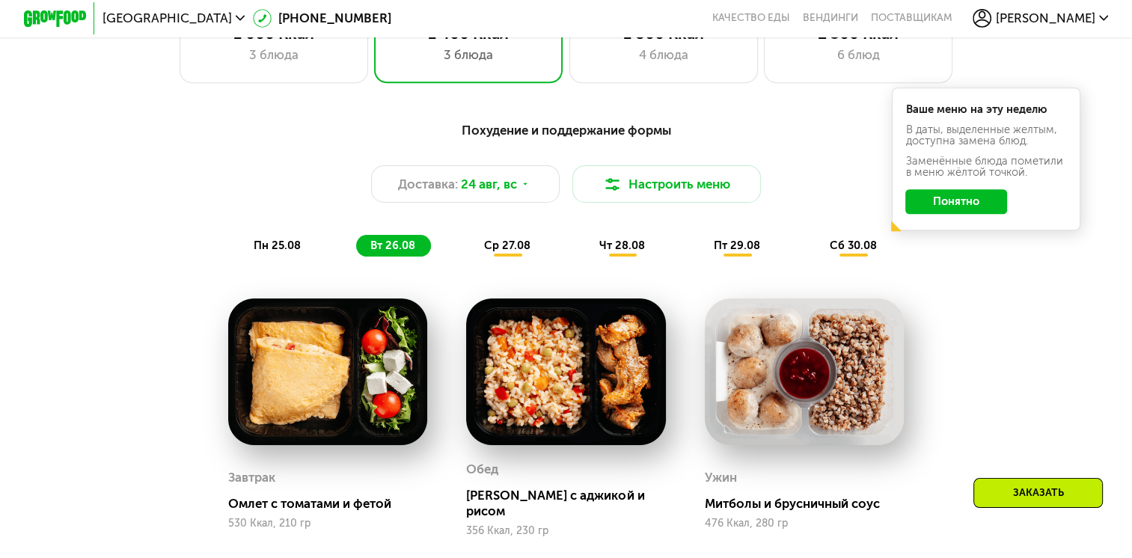
click at [518, 238] on div "Похудение и поддержание формы Доставка: [DATE] Настроить меню пн 25.08 вт 26.08…" at bounding box center [565, 188] width 931 height 136
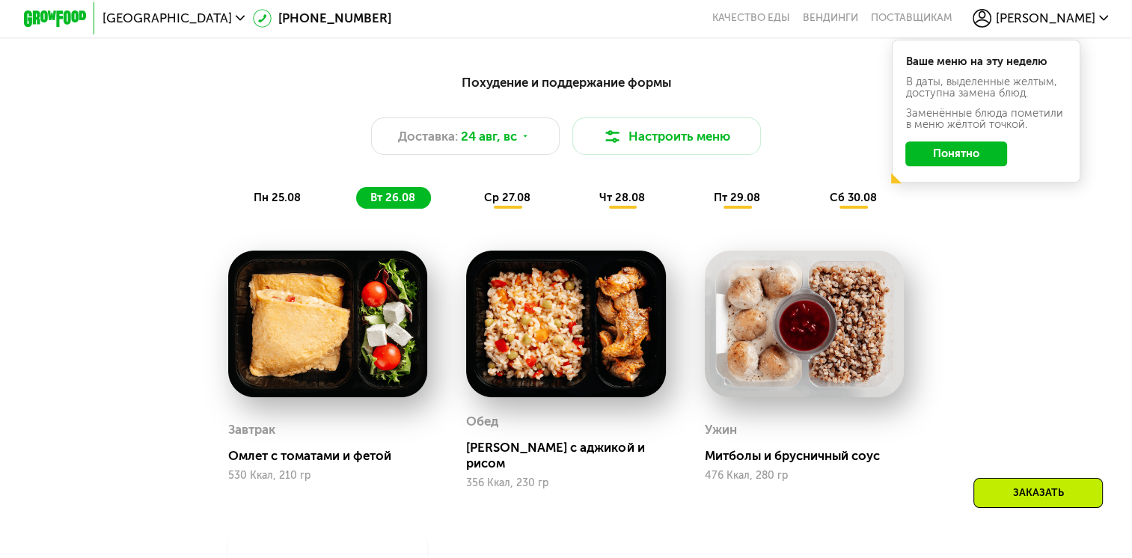
scroll to position [673, 0]
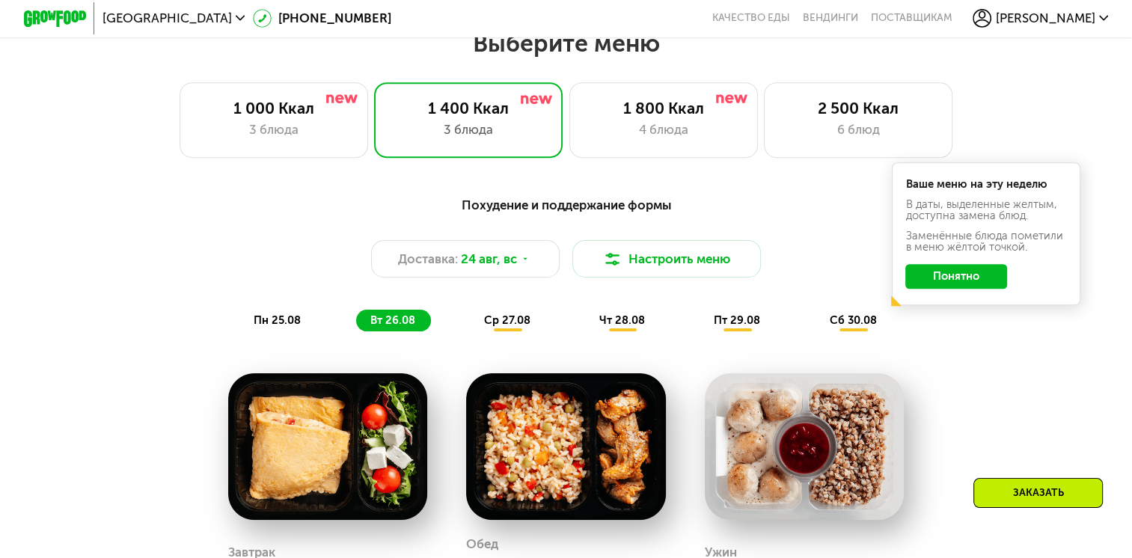
click at [495, 324] on span "ср 27.08" at bounding box center [507, 319] width 46 height 13
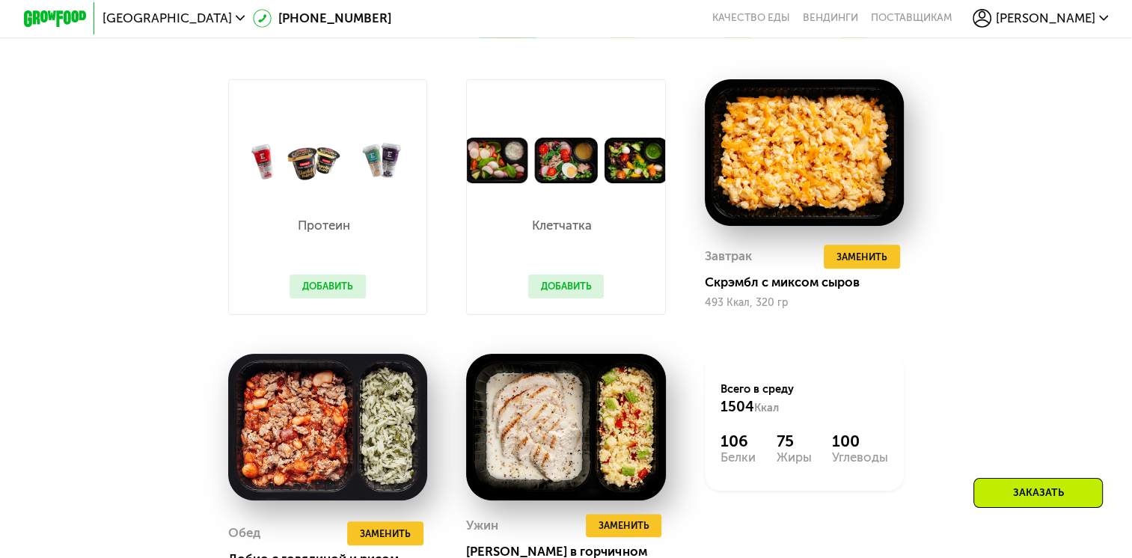
scroll to position [1047, 0]
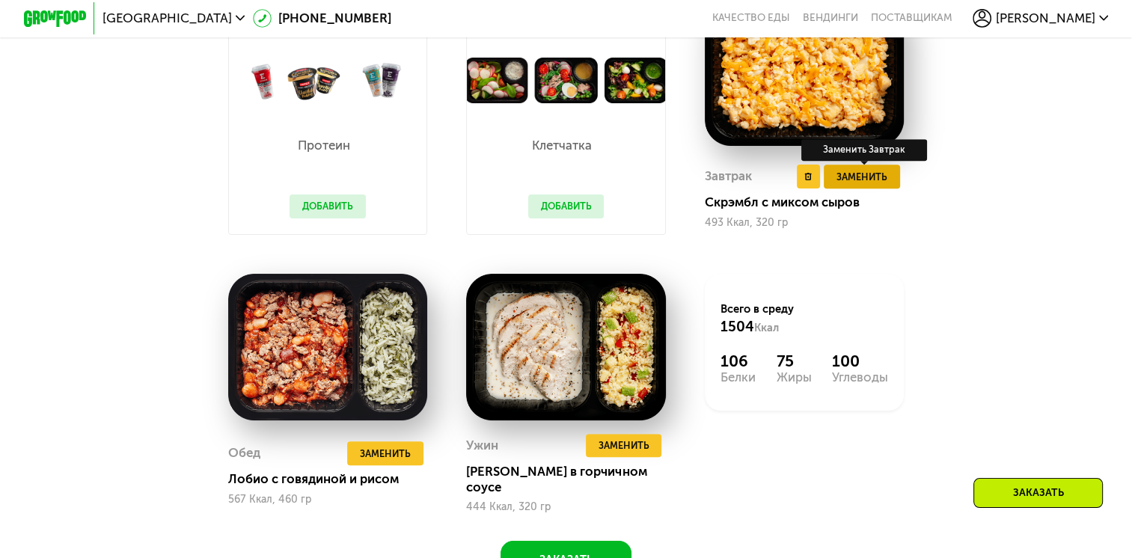
click at [841, 185] on span "Заменить" at bounding box center [861, 177] width 51 height 16
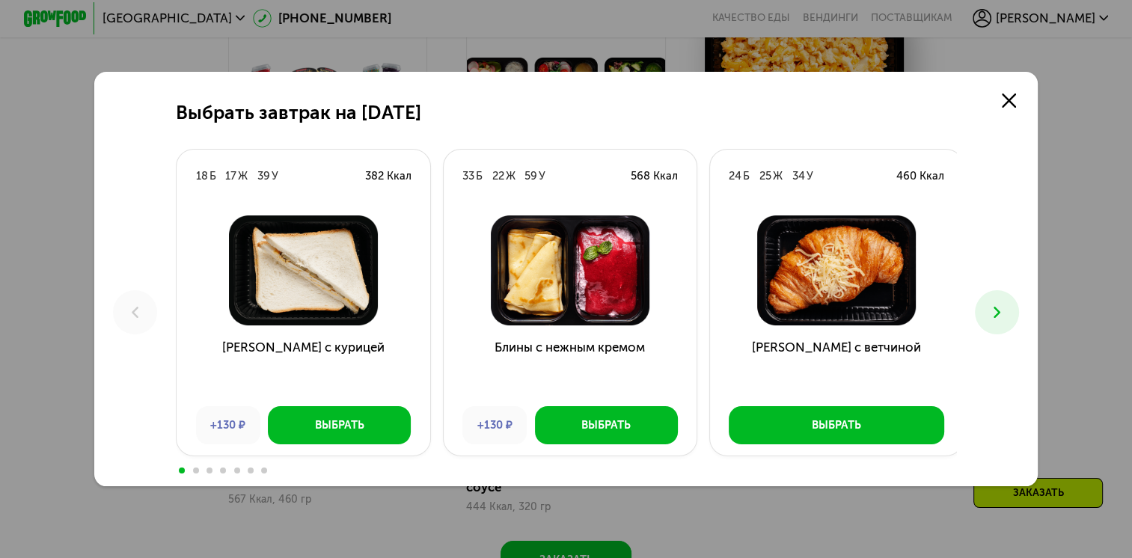
click at [1002, 295] on button at bounding box center [997, 312] width 44 height 44
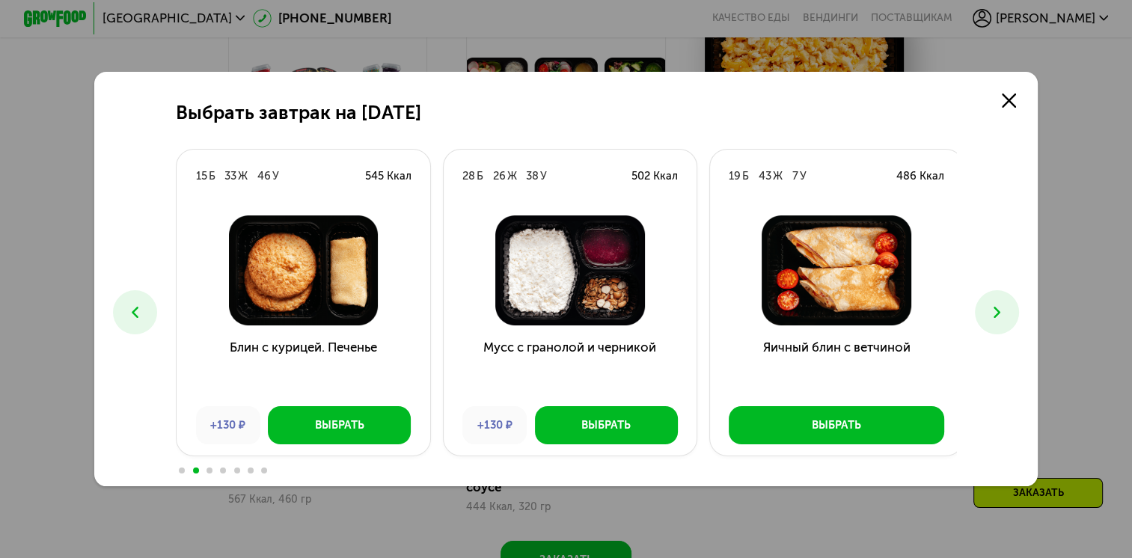
click at [1003, 301] on button at bounding box center [997, 312] width 44 height 44
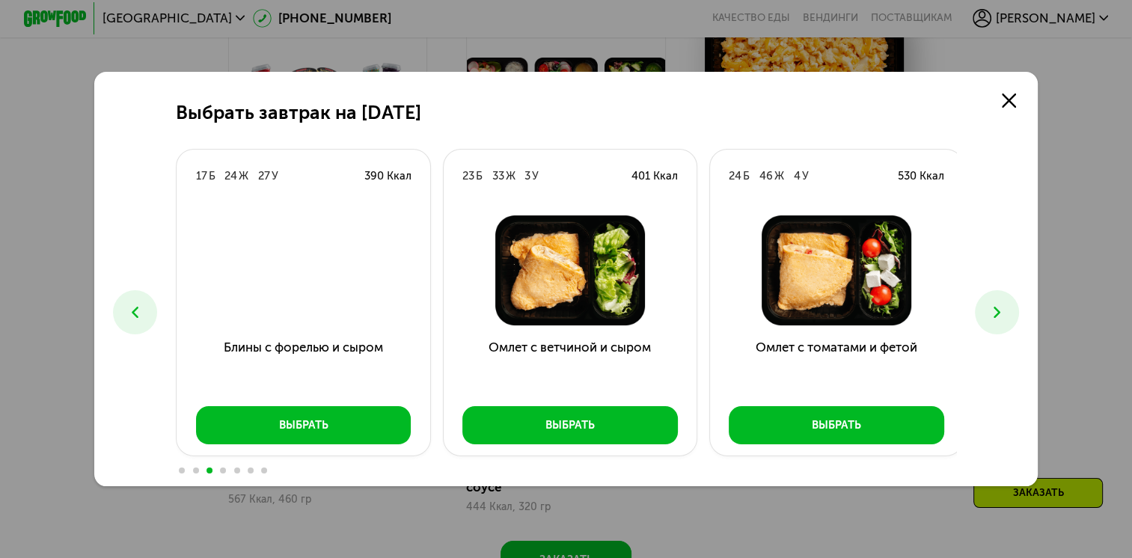
click at [1015, 290] on div "Выбрать завтрак на [DATE] Б 17 Ж 39 У 382 Ккал Сэндвич с курицей +130 ₽ Выбрать…" at bounding box center [565, 279] width 943 height 415
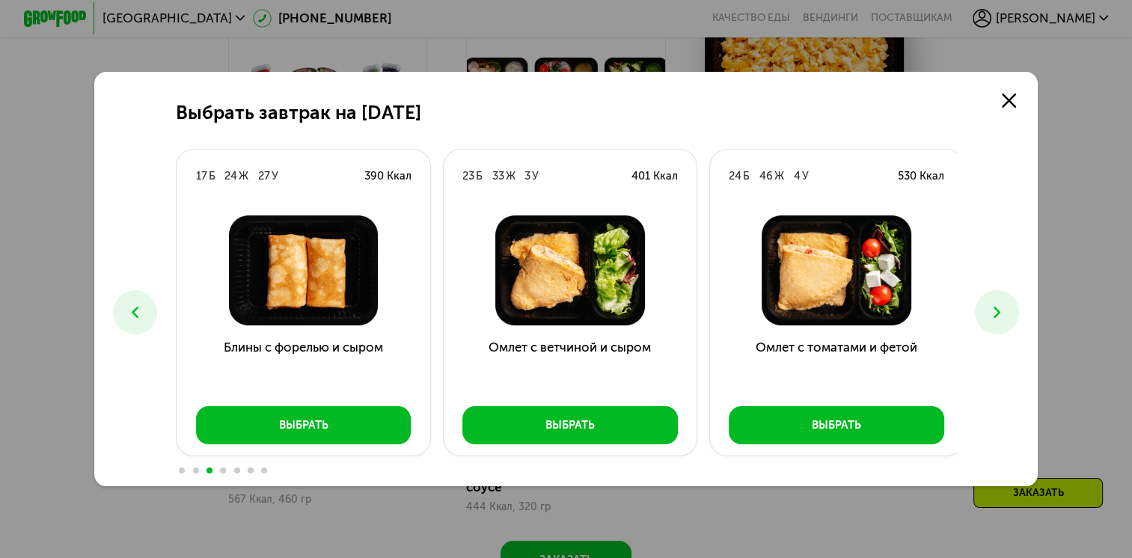
click at [991, 304] on icon at bounding box center [997, 312] width 19 height 19
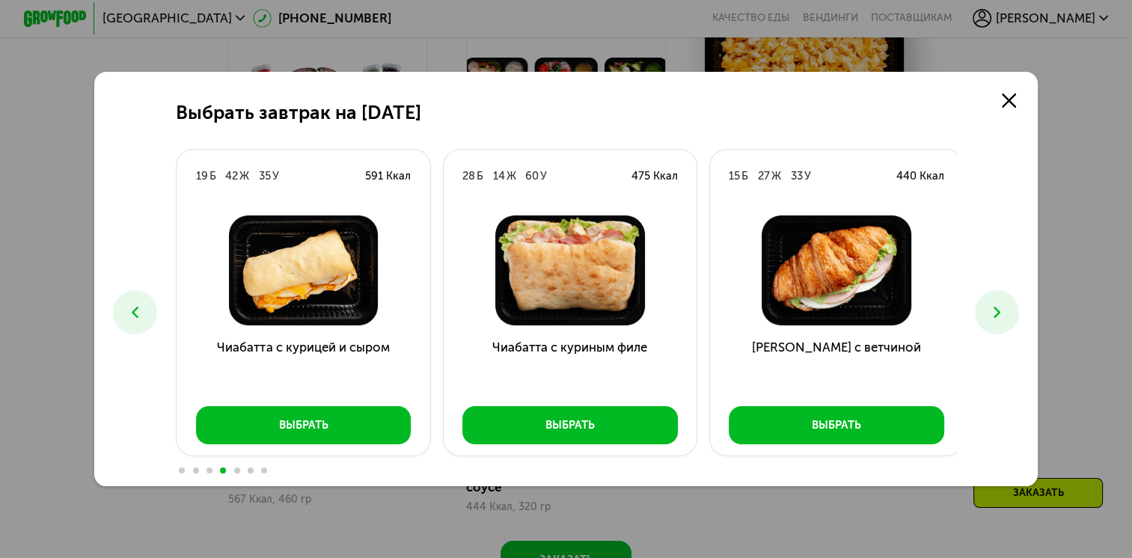
click at [1077, 245] on div "Выбрать завтрак на [DATE] Б 17 Ж 39 У 382 Ккал Сэндвич с курицей +130 ₽ Выбрать…" at bounding box center [566, 279] width 1132 height 558
drag, startPoint x: 545, startPoint y: 29, endPoint x: 553, endPoint y: 50, distance: 22.5
click at [544, 30] on div "Выбрать завтрак на [DATE] Б 17 Ж 39 У 382 Ккал Сэндвич с курицей +130 ₽ Выбрать…" at bounding box center [566, 279] width 1132 height 558
